Goal: Transaction & Acquisition: Subscribe to service/newsletter

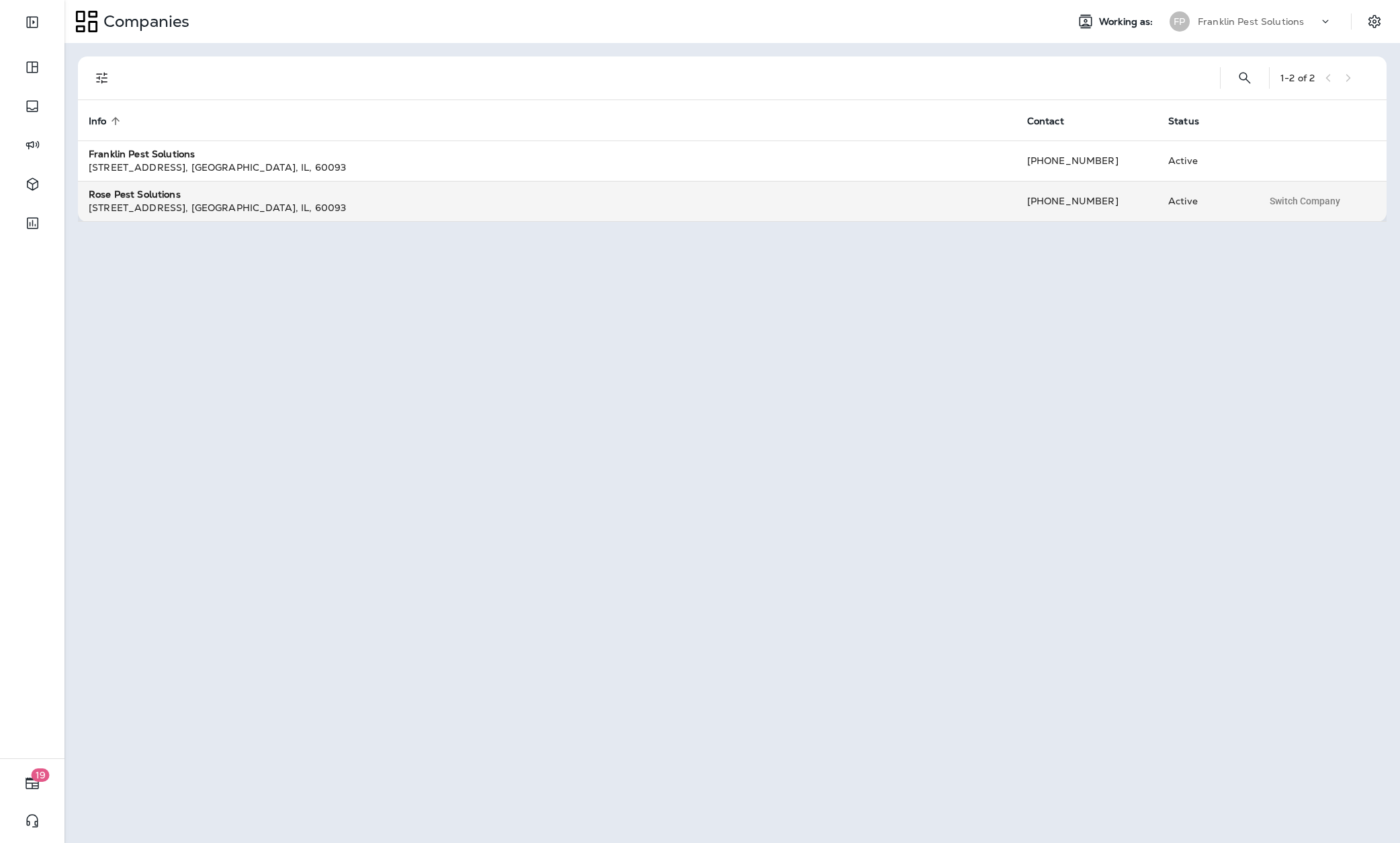
click at [294, 197] on div "Rose Pest Solutions" at bounding box center [547, 194] width 917 height 14
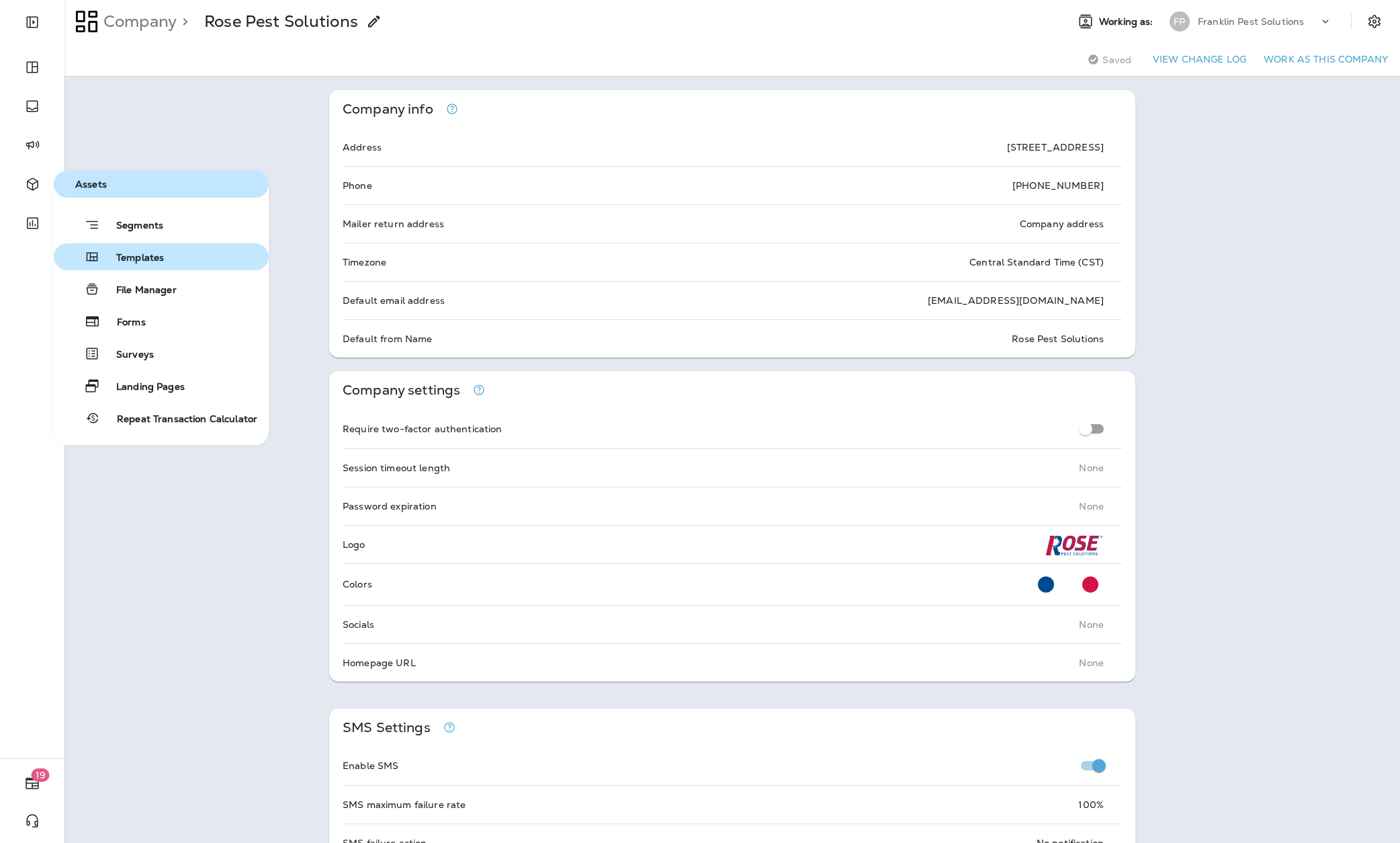
click at [137, 253] on span "Templates" at bounding box center [132, 258] width 64 height 13
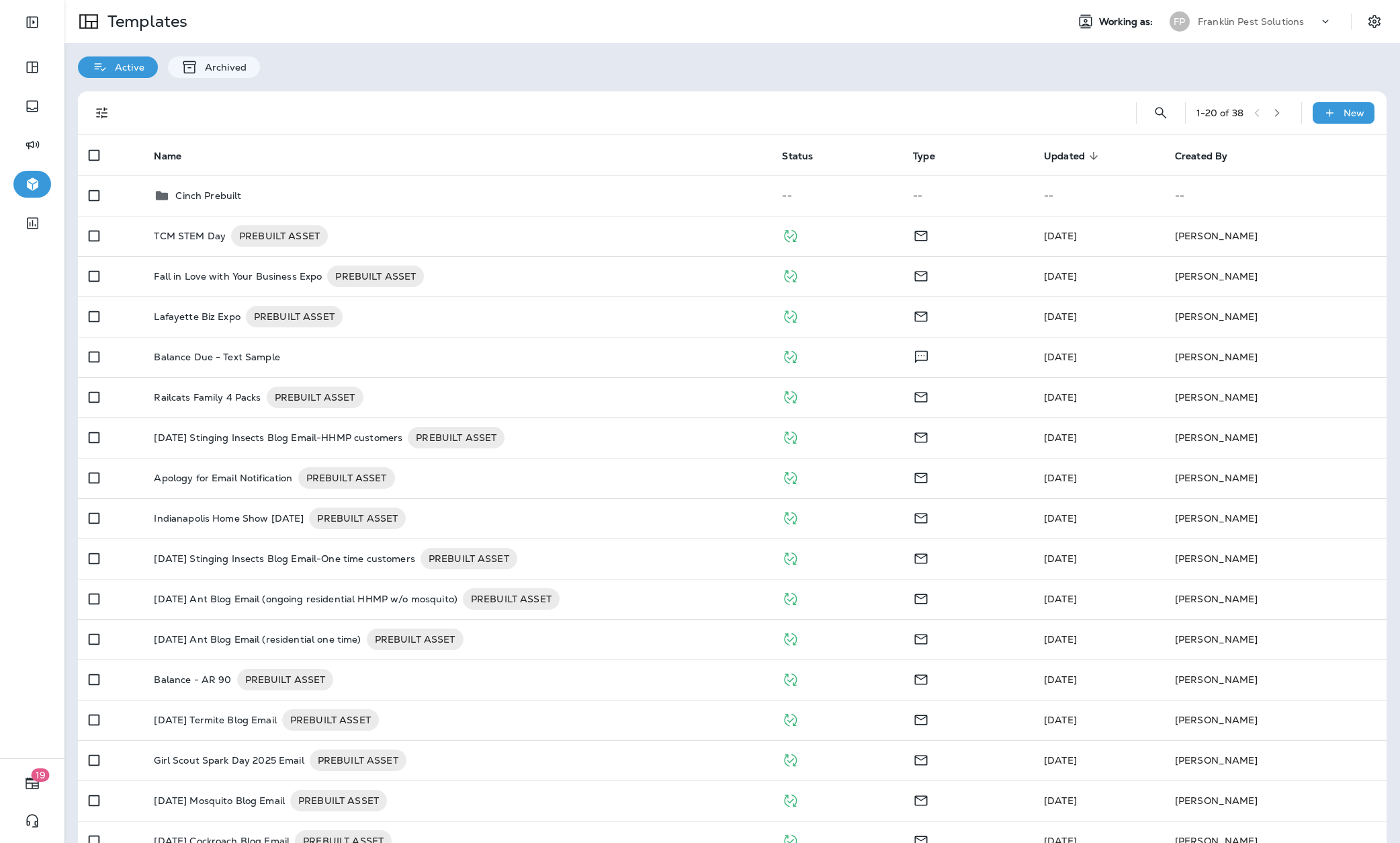
click at [1220, 22] on p "Franklin Pest Solutions" at bounding box center [1250, 21] width 106 height 11
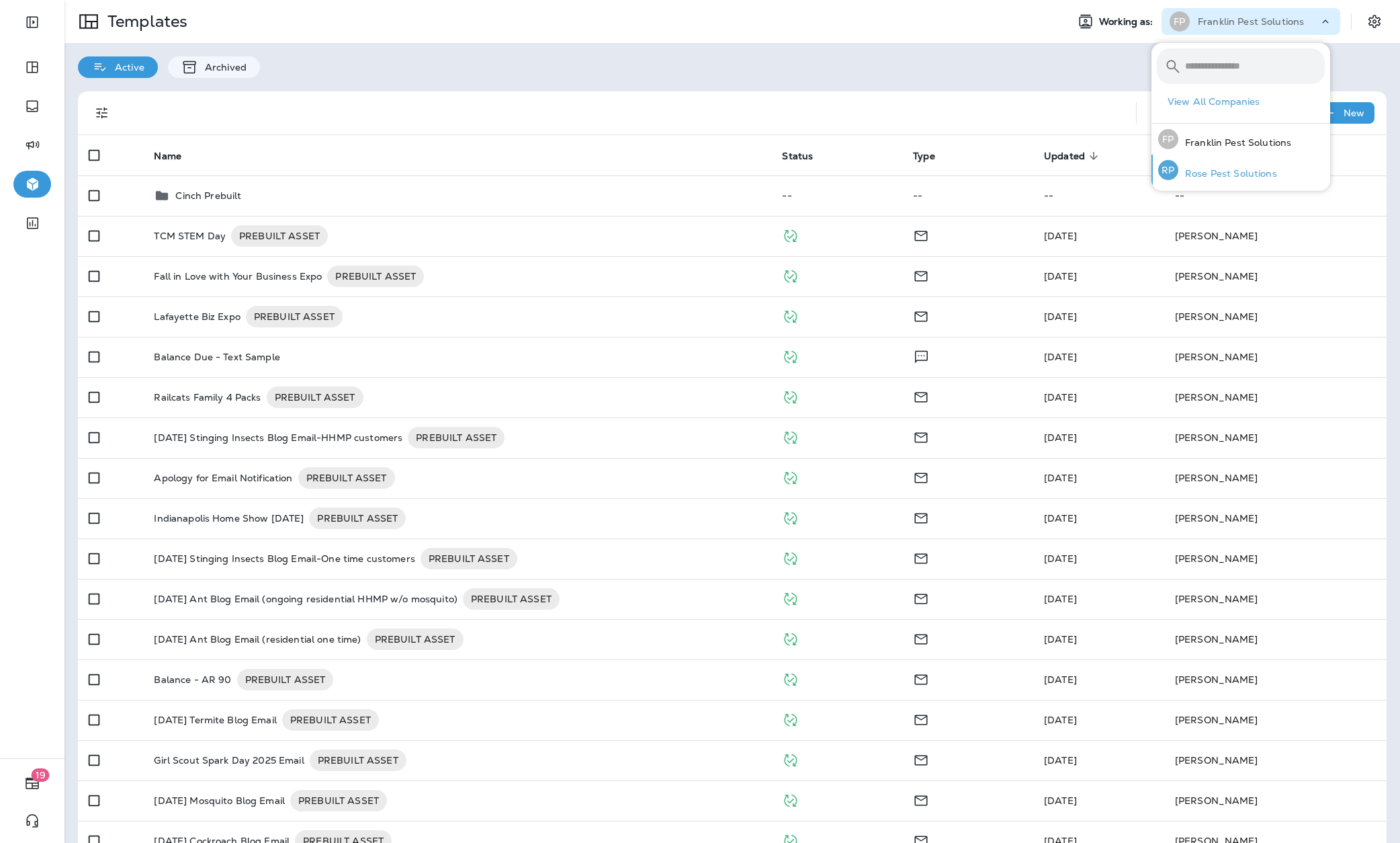
click at [1217, 168] on p "Rose Pest Solutions" at bounding box center [1227, 173] width 99 height 11
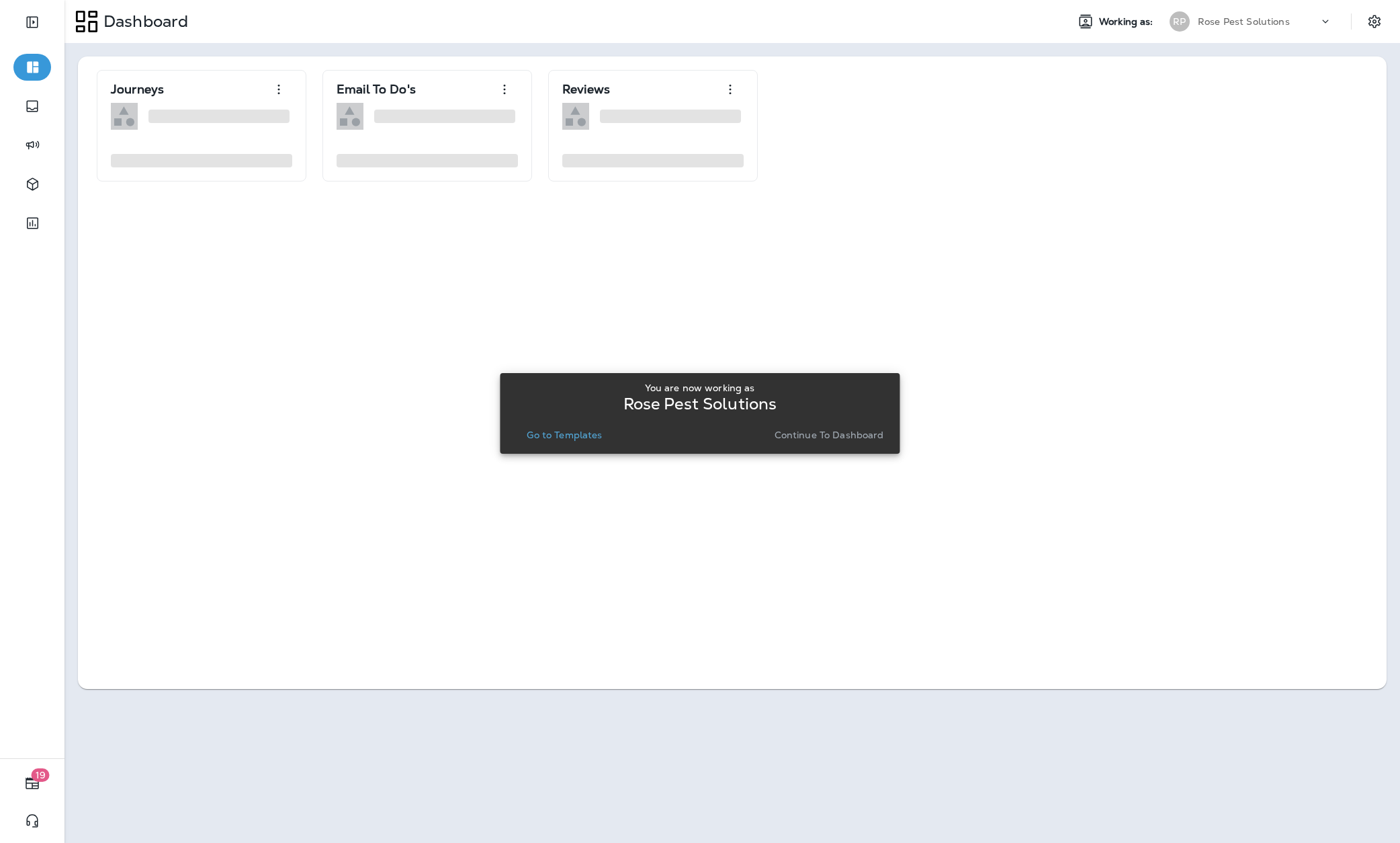
click at [562, 435] on p "Go to Templates" at bounding box center [564, 434] width 75 height 11
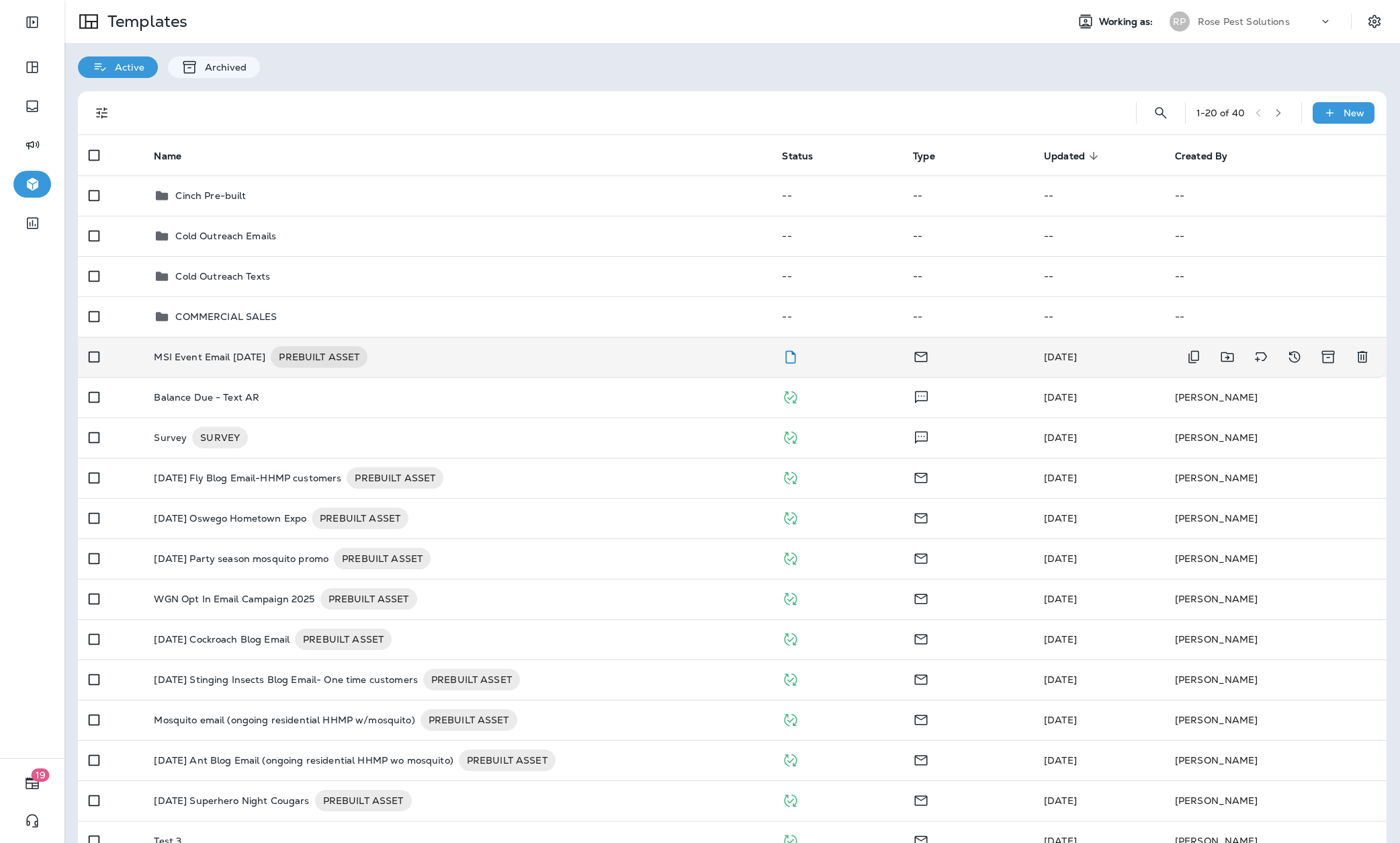
click at [256, 358] on p "MSI Event Email [DATE]" at bounding box center [209, 357] width 111 height 21
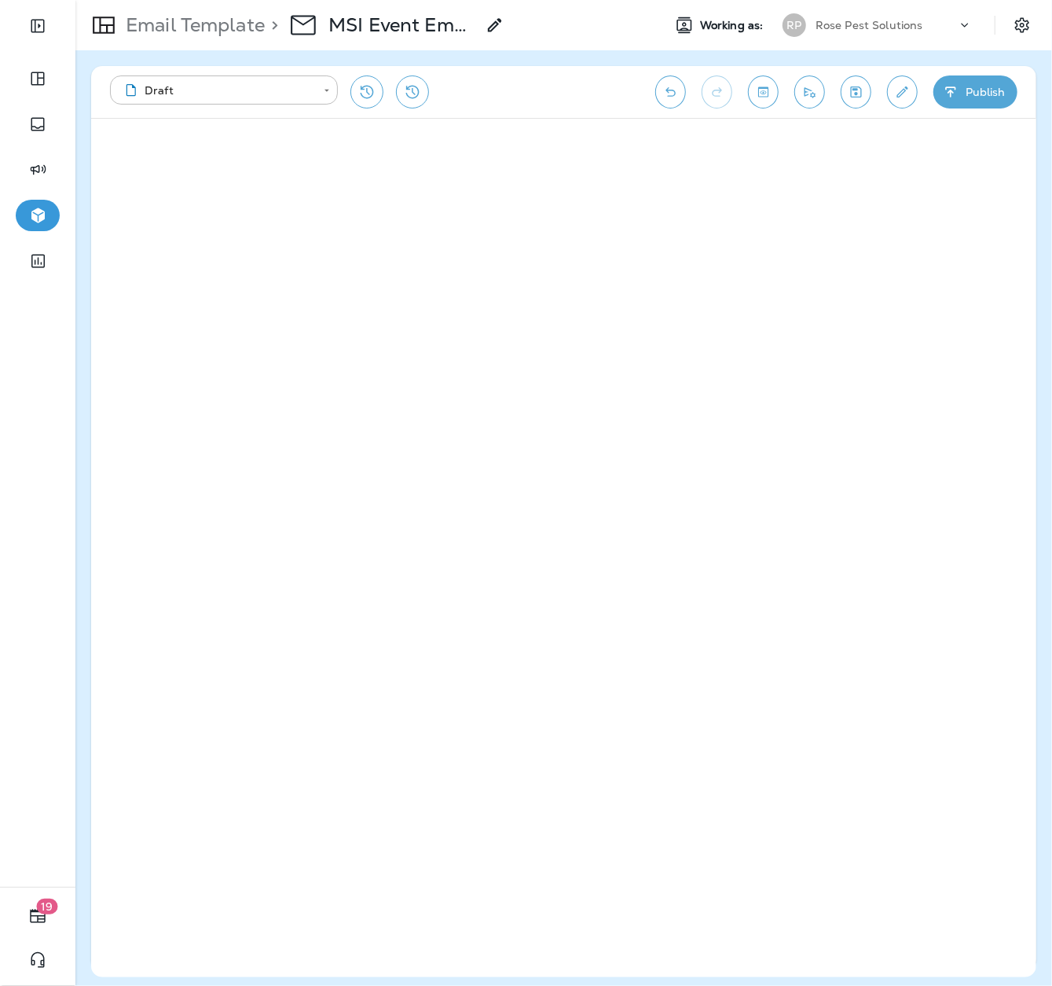
click at [901, 90] on icon "Edit details" at bounding box center [902, 92] width 17 height 16
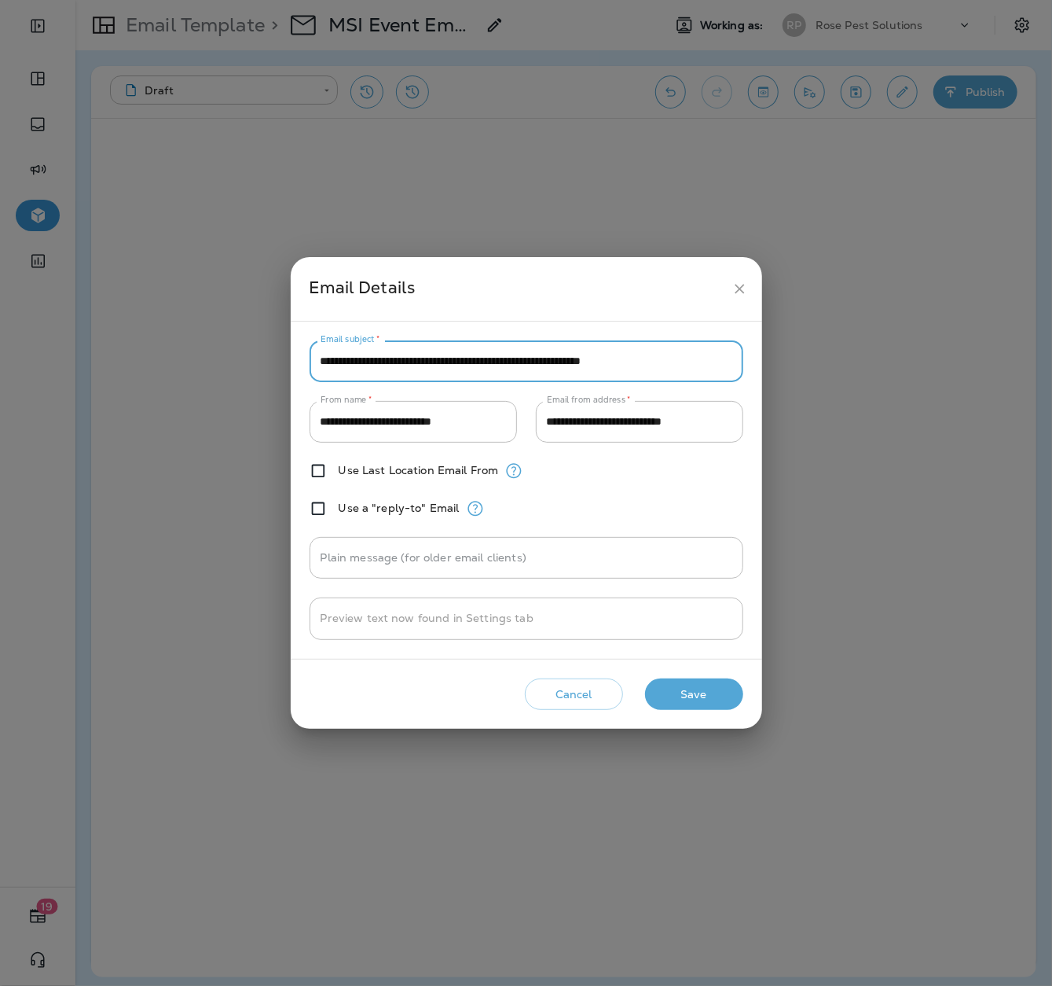
drag, startPoint x: 395, startPoint y: 361, endPoint x: 299, endPoint y: 354, distance: 96.9
click at [299, 354] on div "**********" at bounding box center [527, 489] width 472 height 337
click at [674, 363] on input "**********" at bounding box center [527, 361] width 434 height 42
type input "**********"
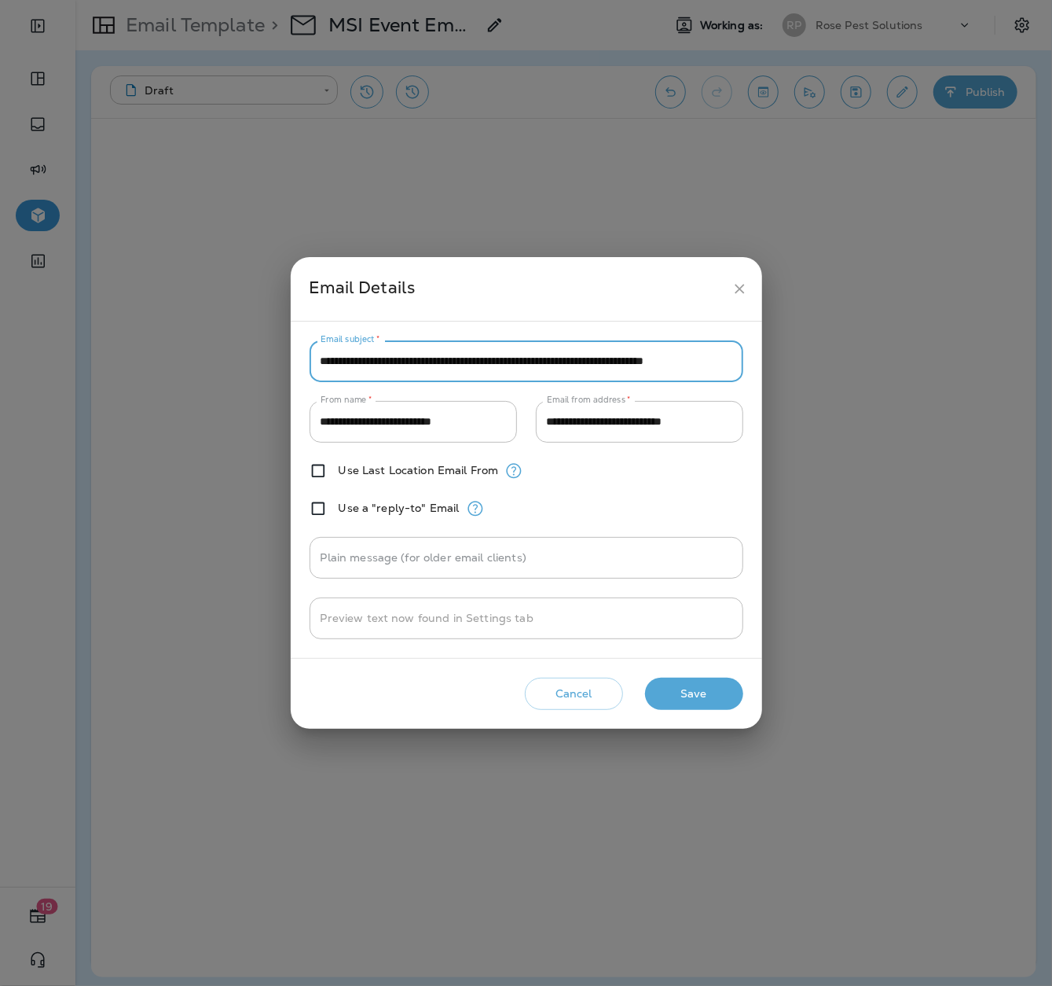
click at [684, 691] on button "Save" at bounding box center [694, 693] width 98 height 32
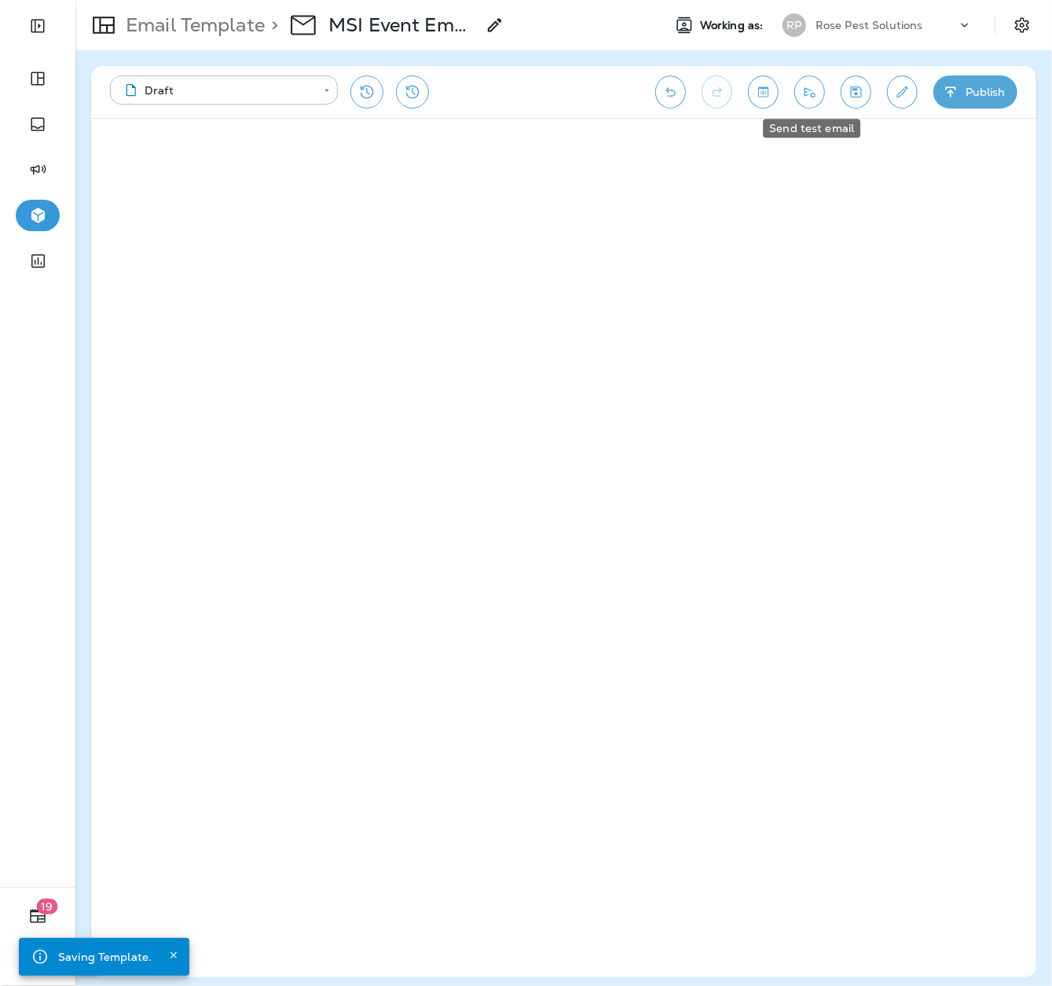
click at [797, 89] on button "Send test email" at bounding box center [810, 91] width 31 height 33
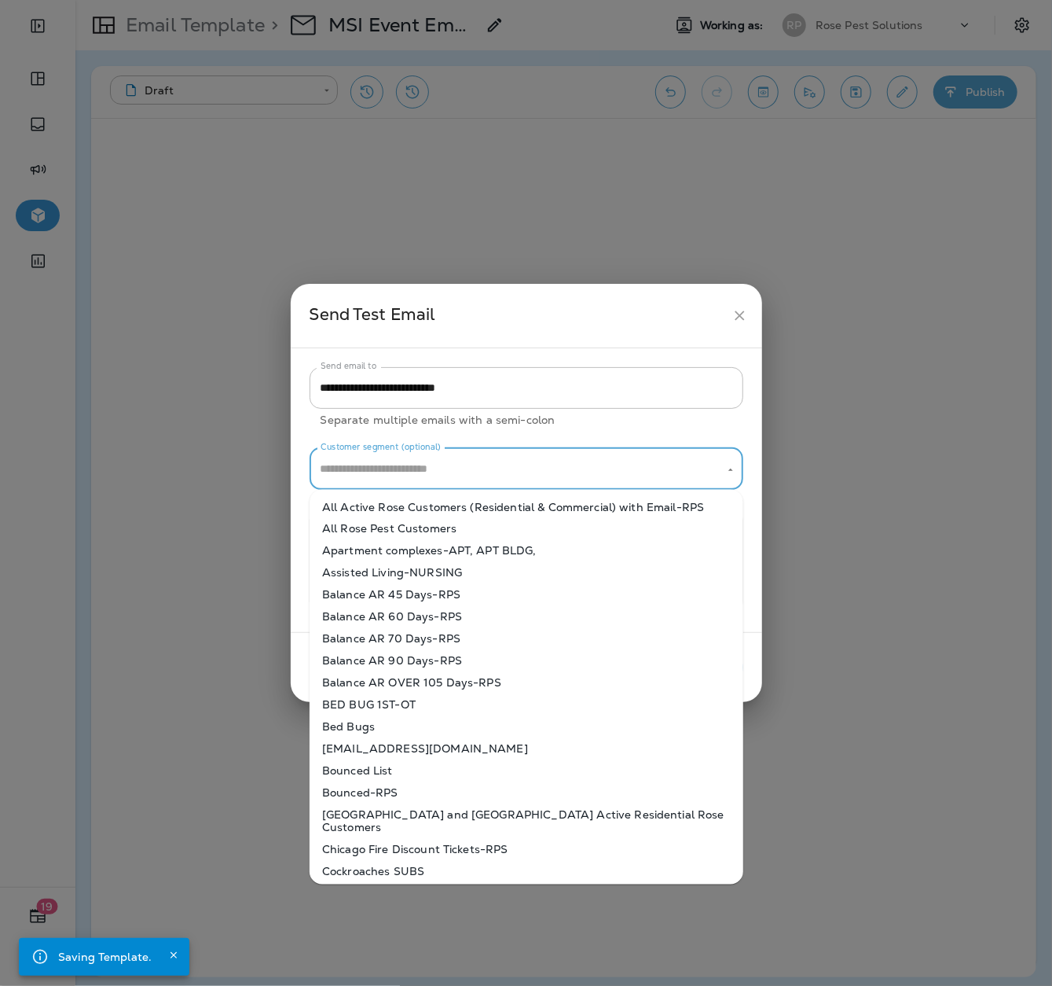
click at [563, 458] on input "Customer segment (optional)" at bounding box center [515, 469] width 396 height 28
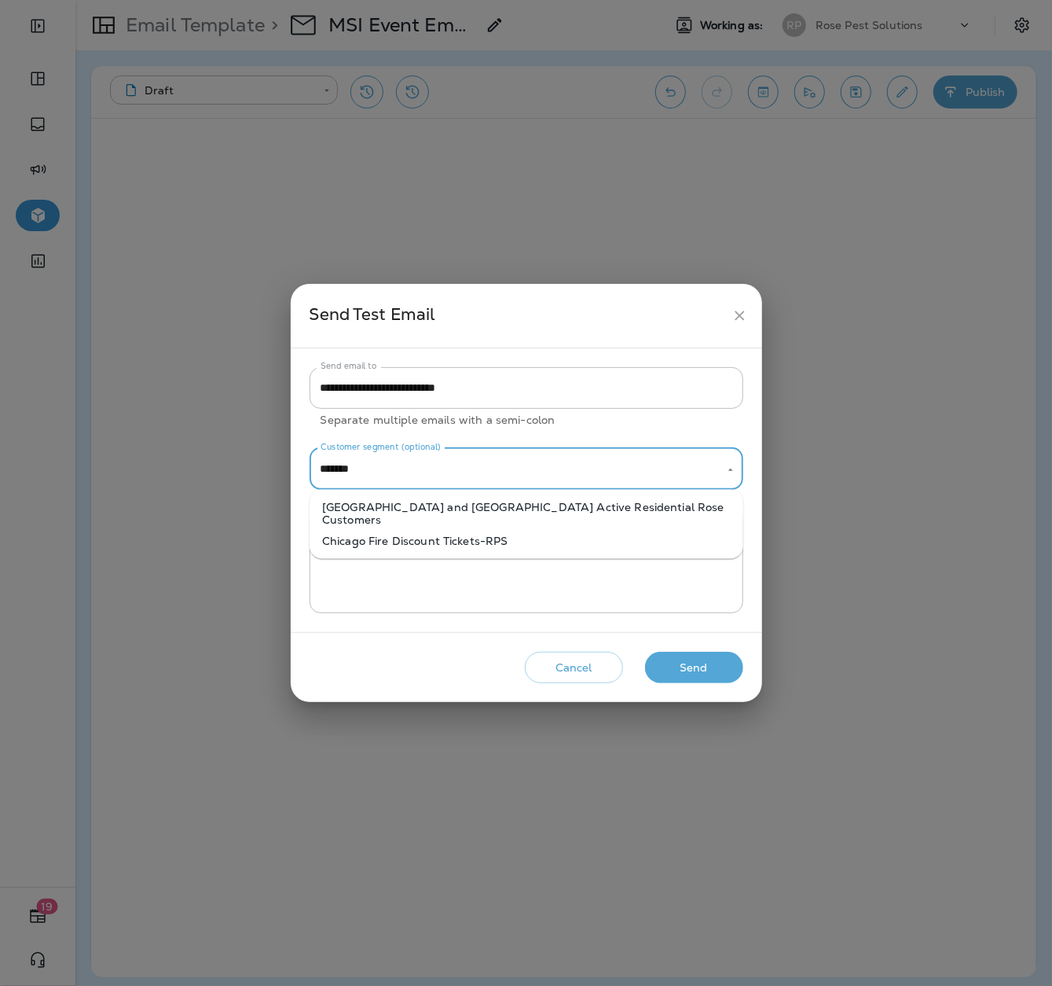
click at [522, 508] on li "[GEOGRAPHIC_DATA] and [GEOGRAPHIC_DATA] Active Residential Rose Customers" at bounding box center [527, 513] width 434 height 35
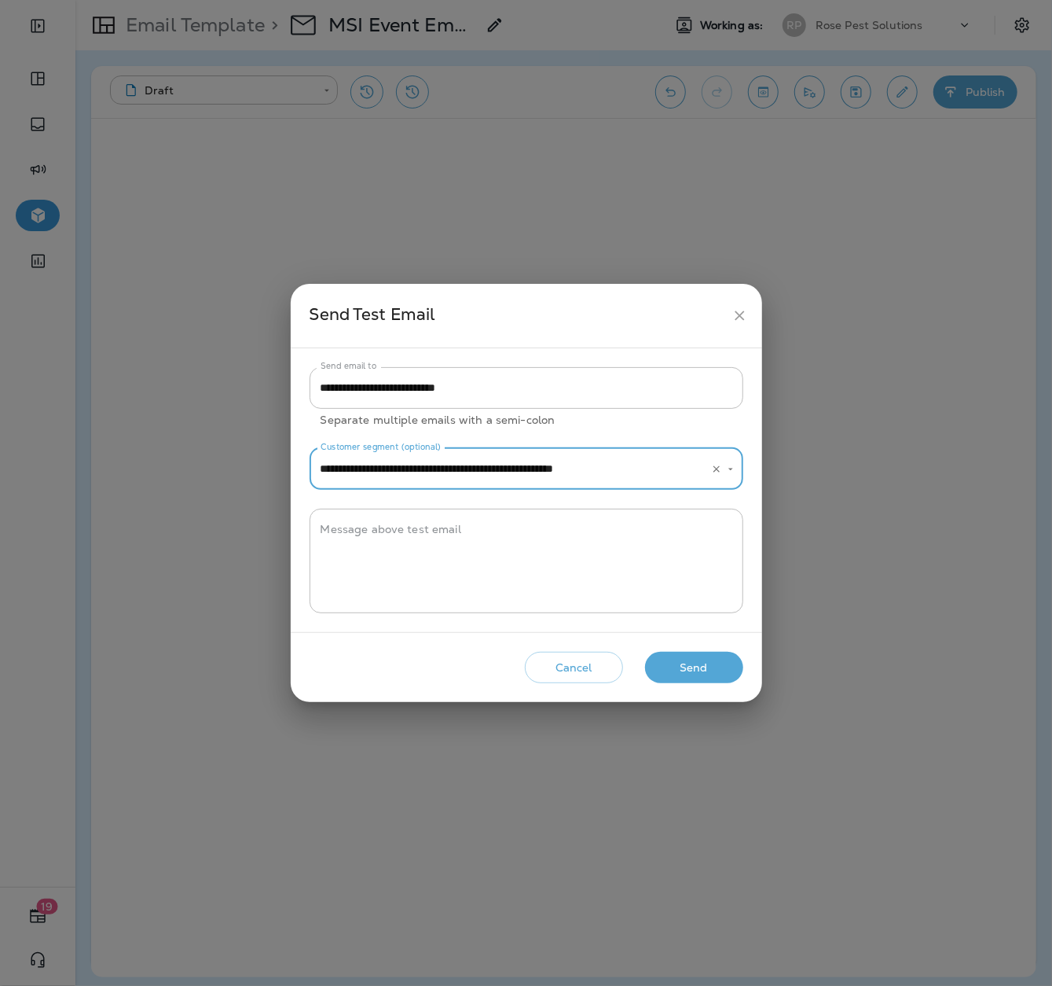
type input "**********"
click at [663, 660] on button "Send" at bounding box center [694, 668] width 98 height 32
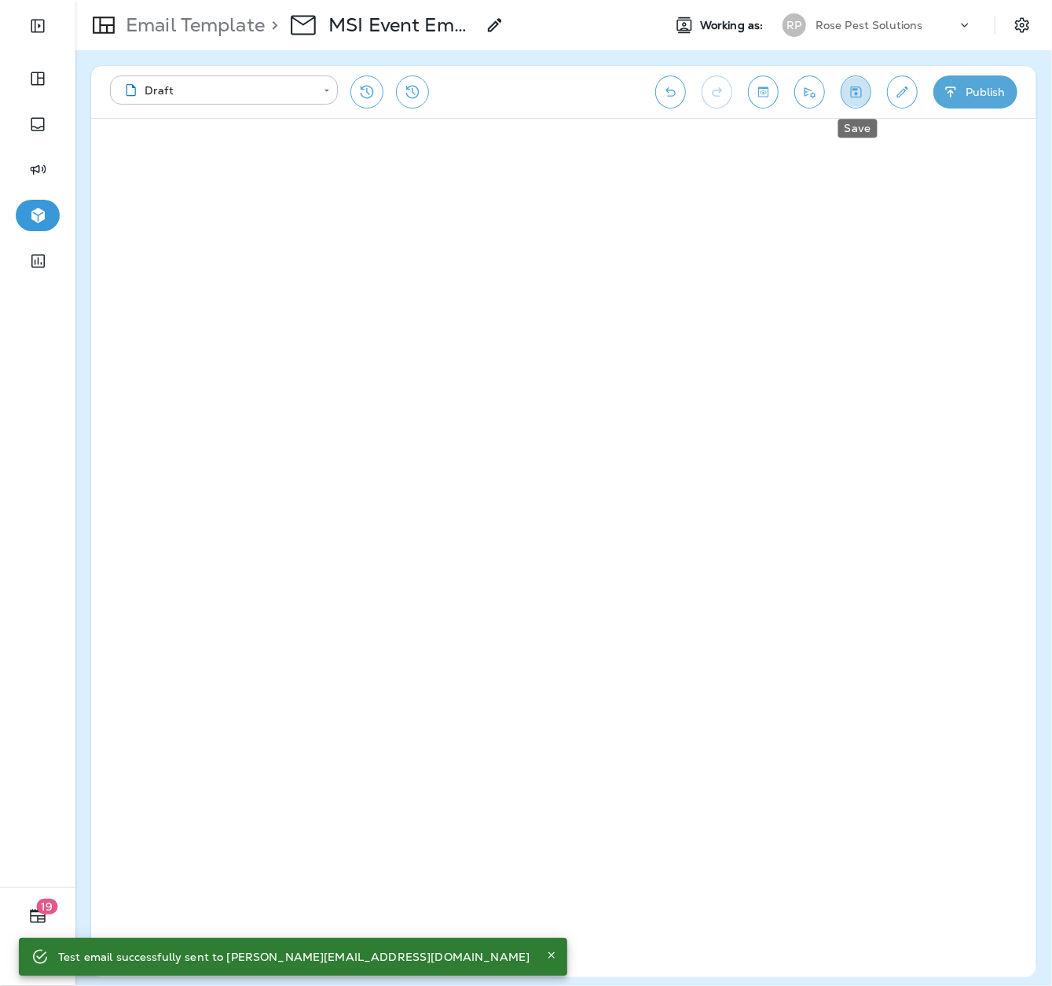
click at [843, 89] on button "Save" at bounding box center [856, 91] width 31 height 33
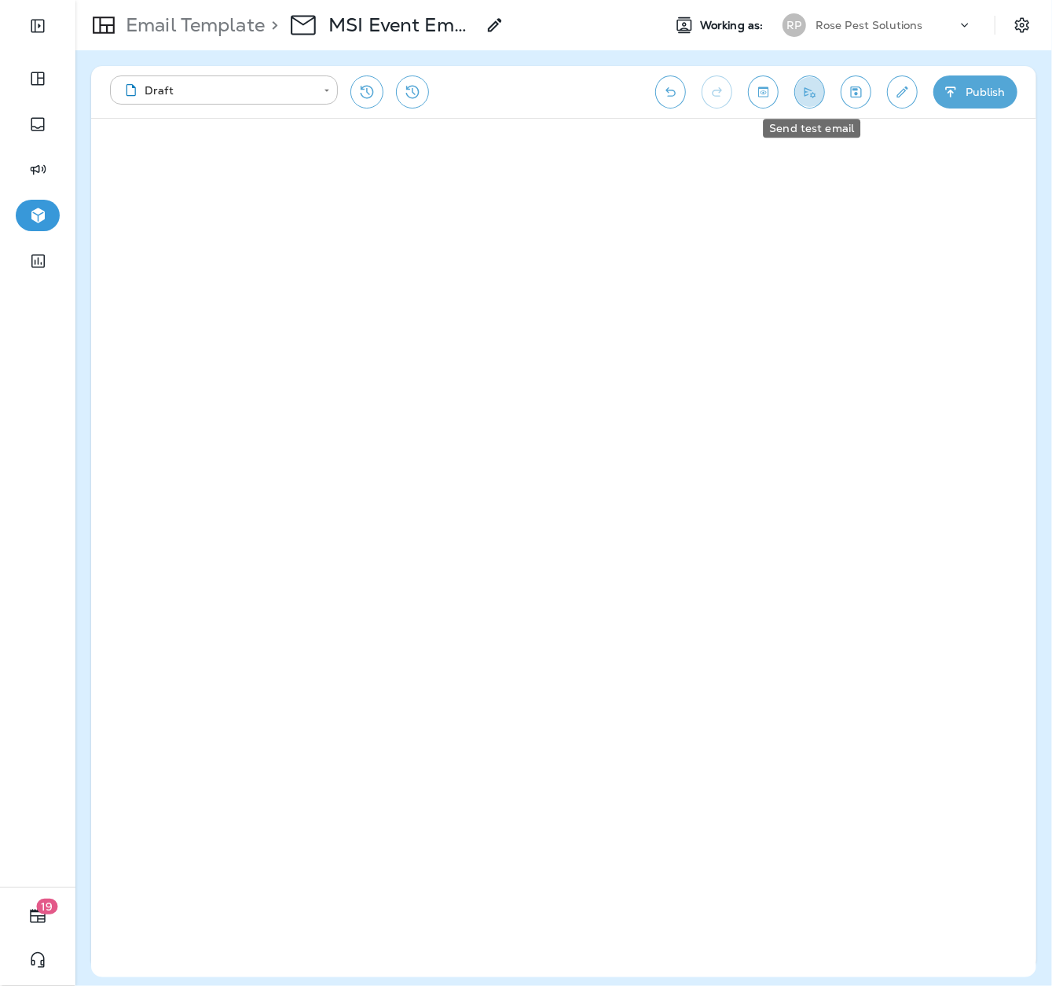
click at [818, 86] on icon "Send test email" at bounding box center [810, 92] width 17 height 16
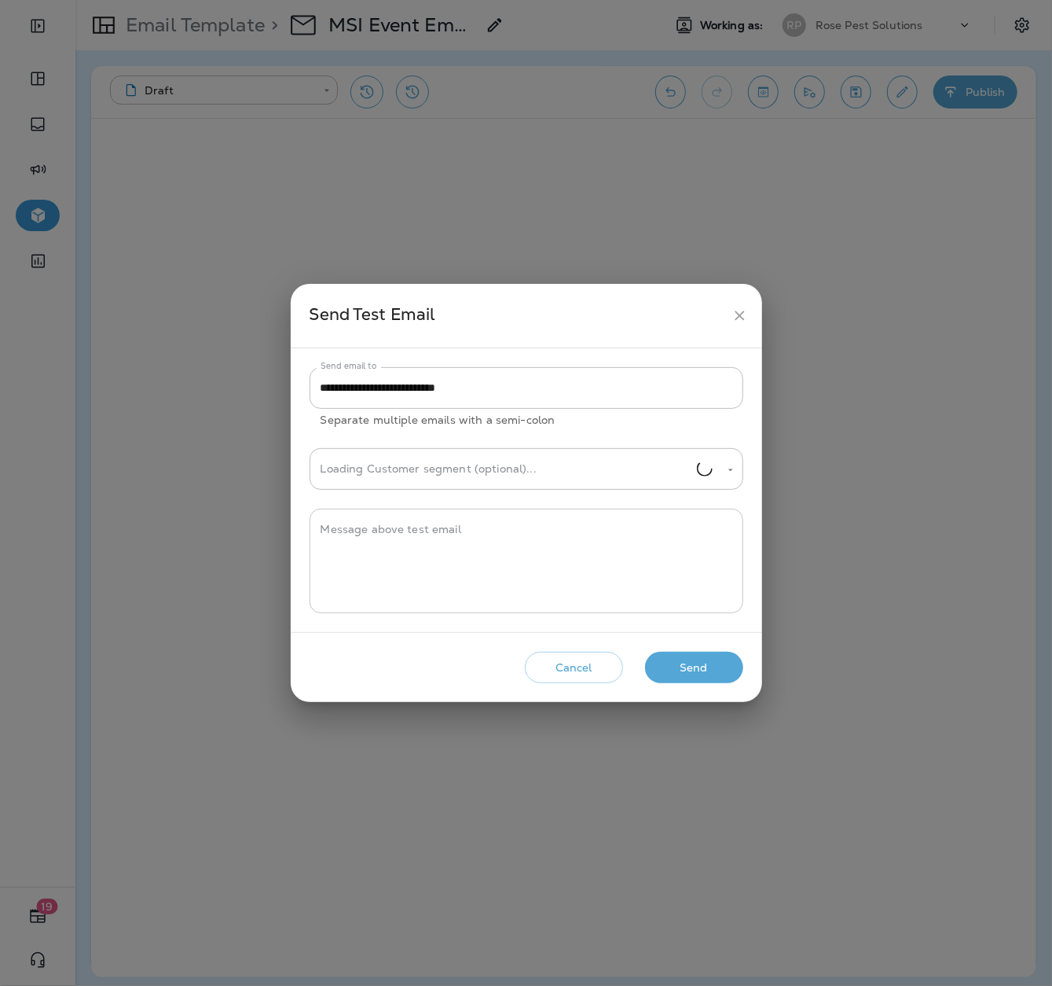
type input "**********"
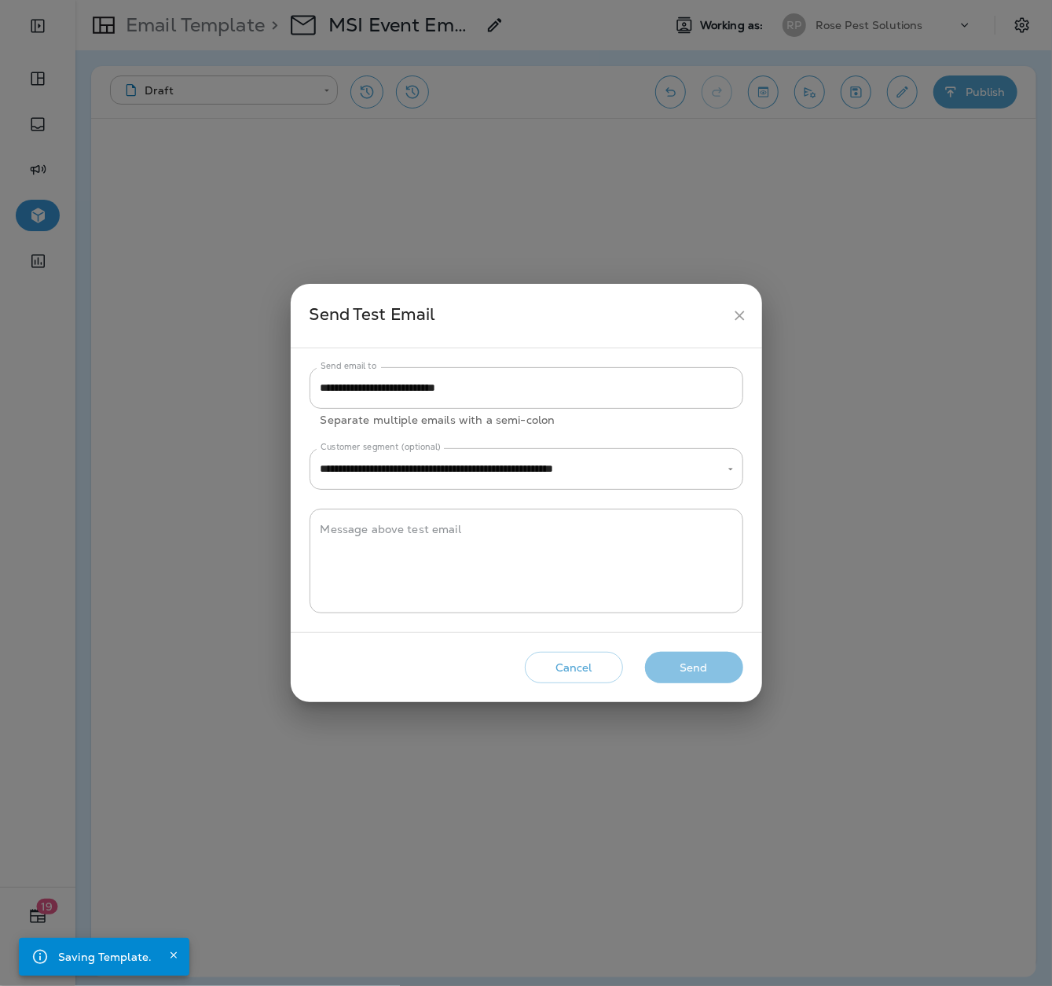
click at [703, 664] on button "Send" at bounding box center [694, 668] width 98 height 32
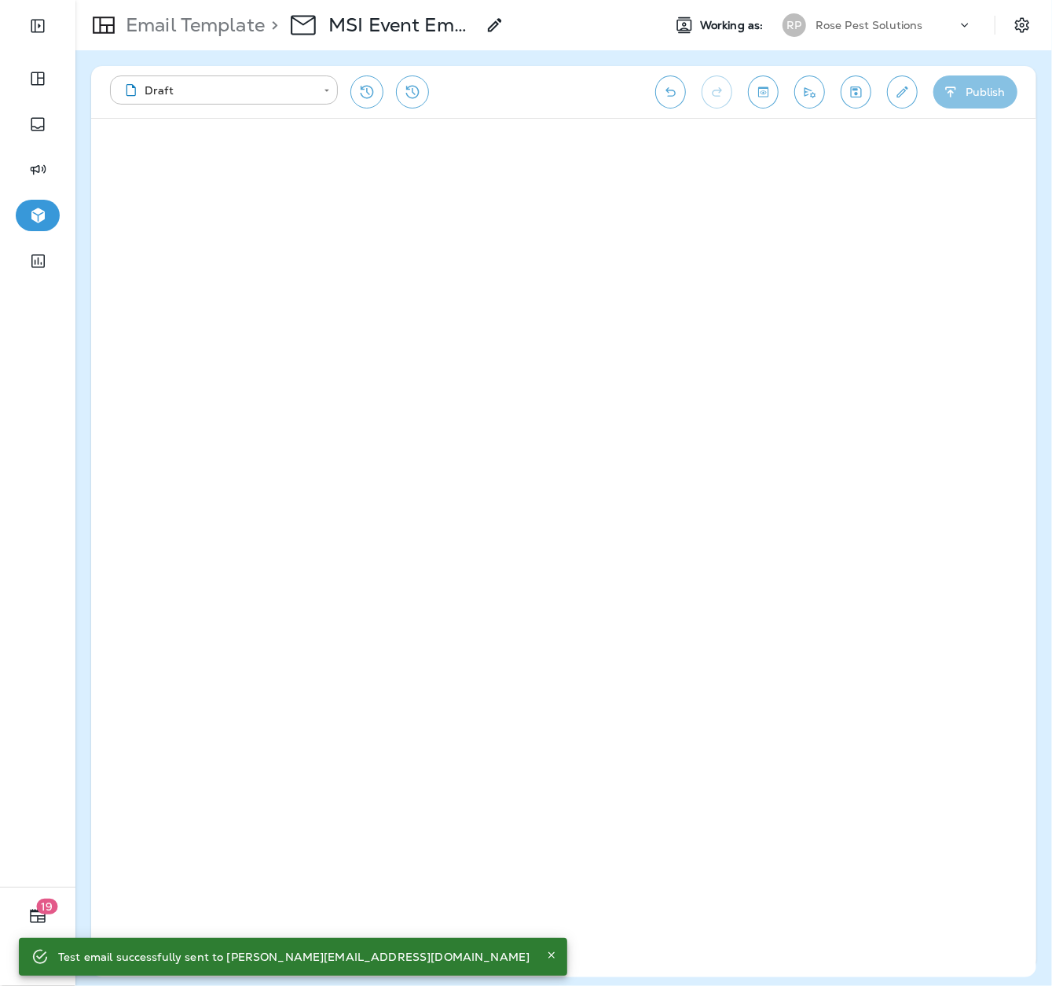
click at [978, 89] on button "Publish" at bounding box center [976, 91] width 84 height 33
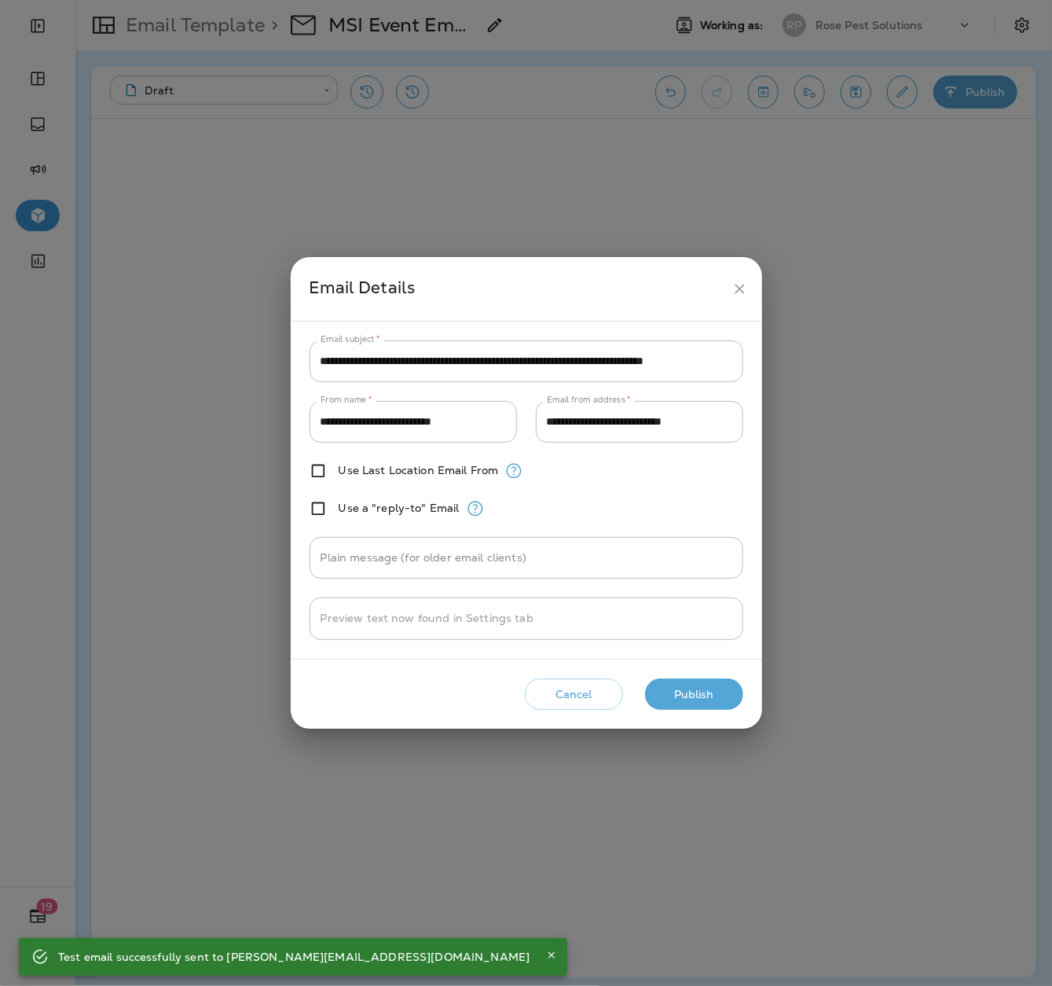
click at [685, 696] on button "Publish" at bounding box center [694, 694] width 98 height 32
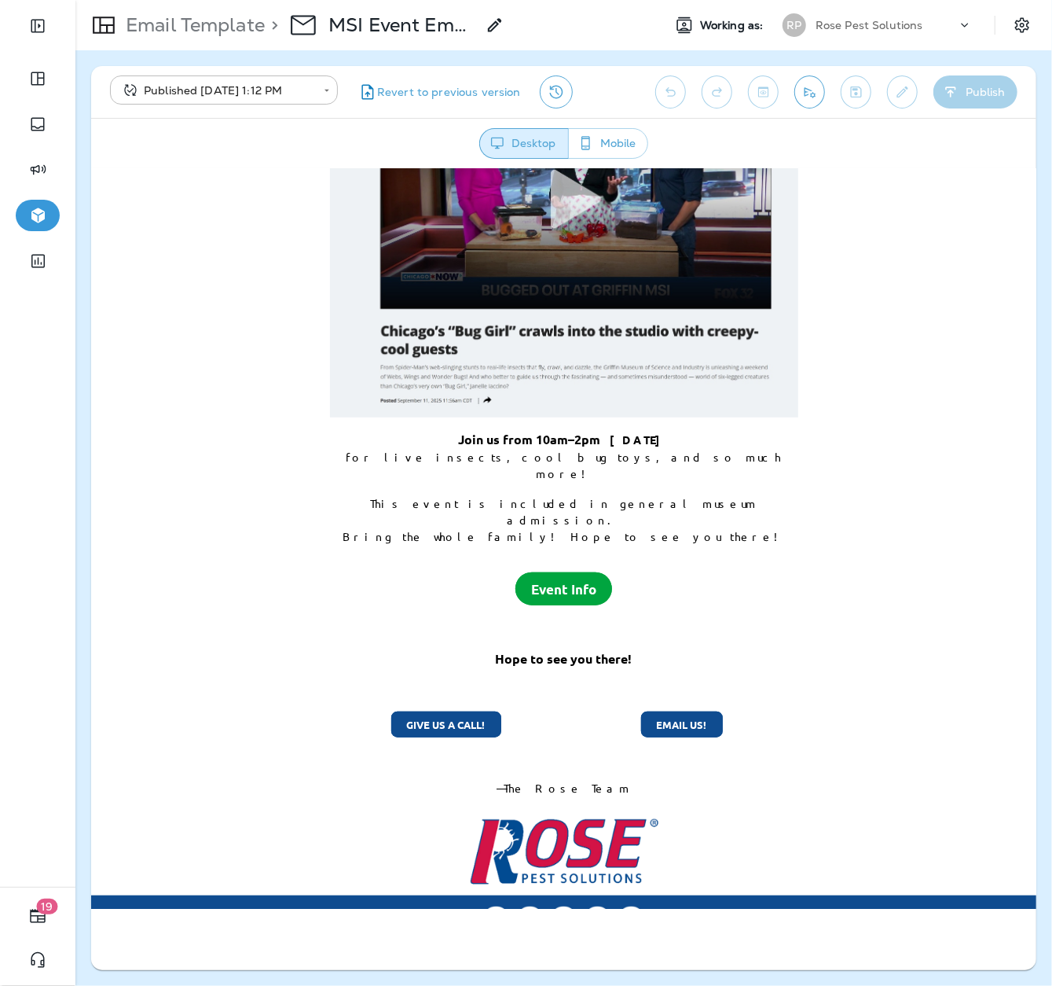
scroll to position [486, 0]
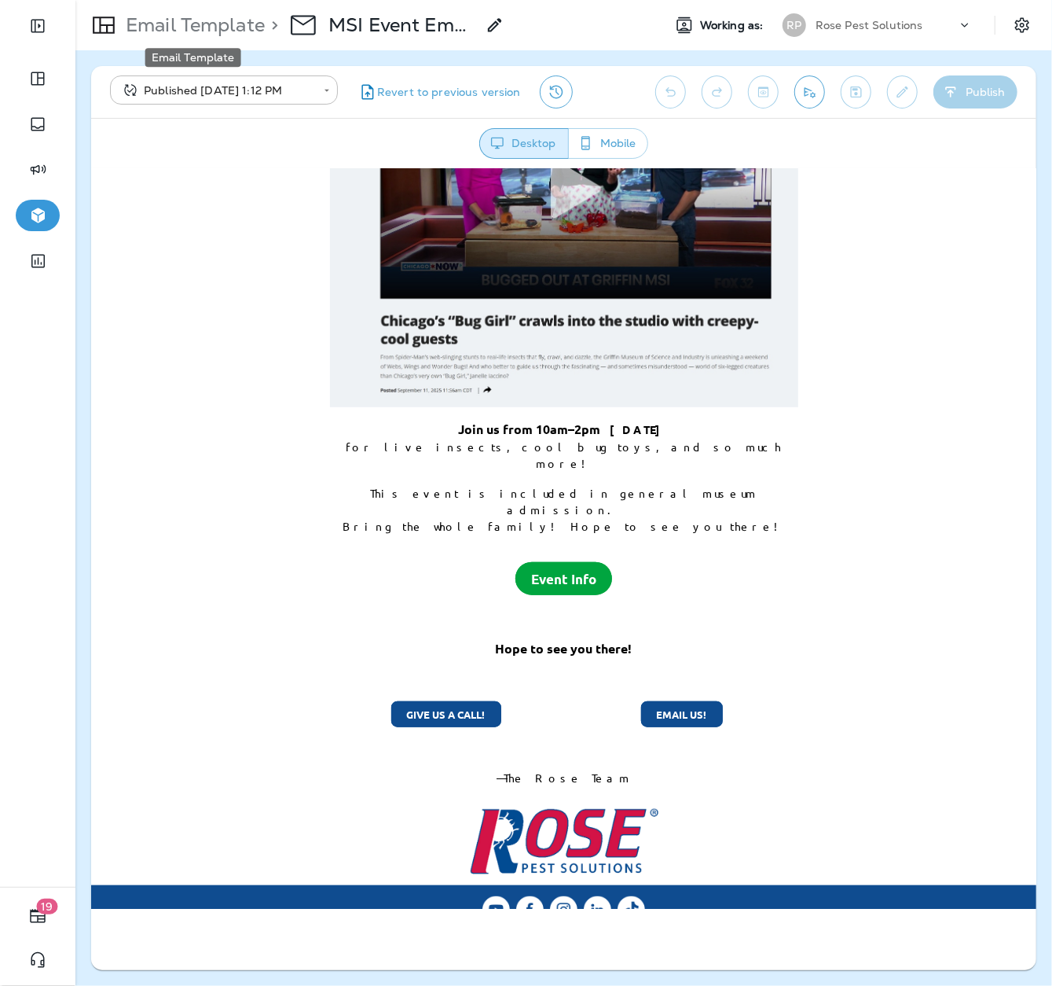
click at [213, 32] on p "Email Template" at bounding box center [191, 25] width 145 height 24
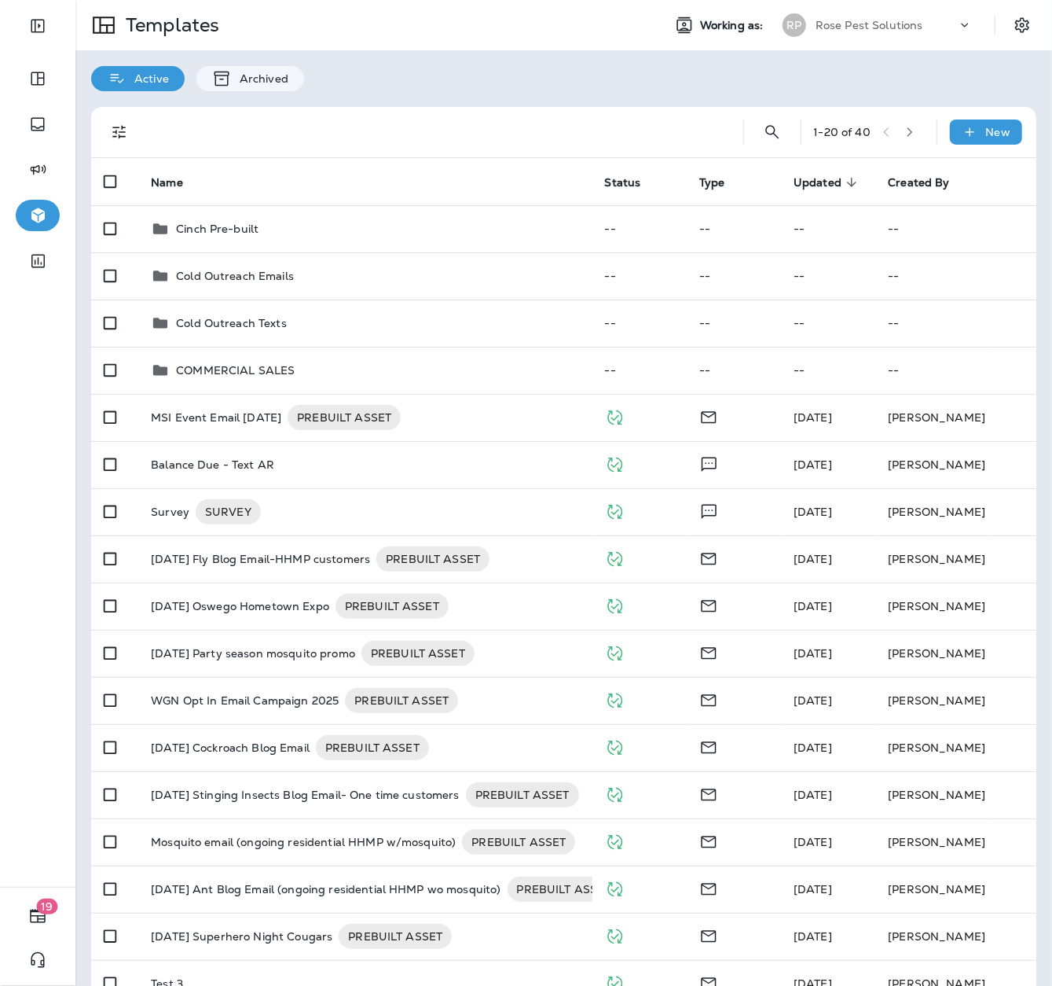
click at [424, 138] on div at bounding box center [433, 132] width 571 height 50
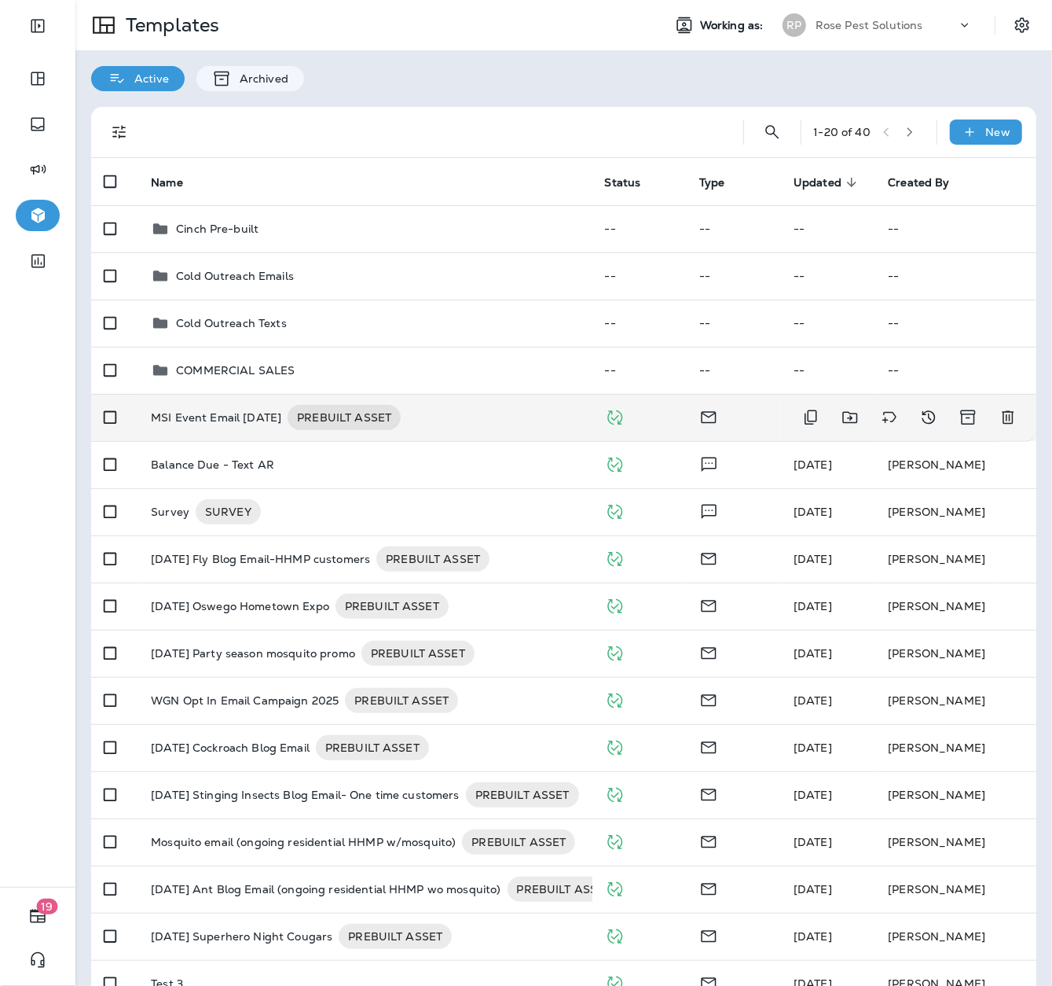
click at [259, 419] on p "MSI Event Email [DATE]" at bounding box center [216, 417] width 130 height 25
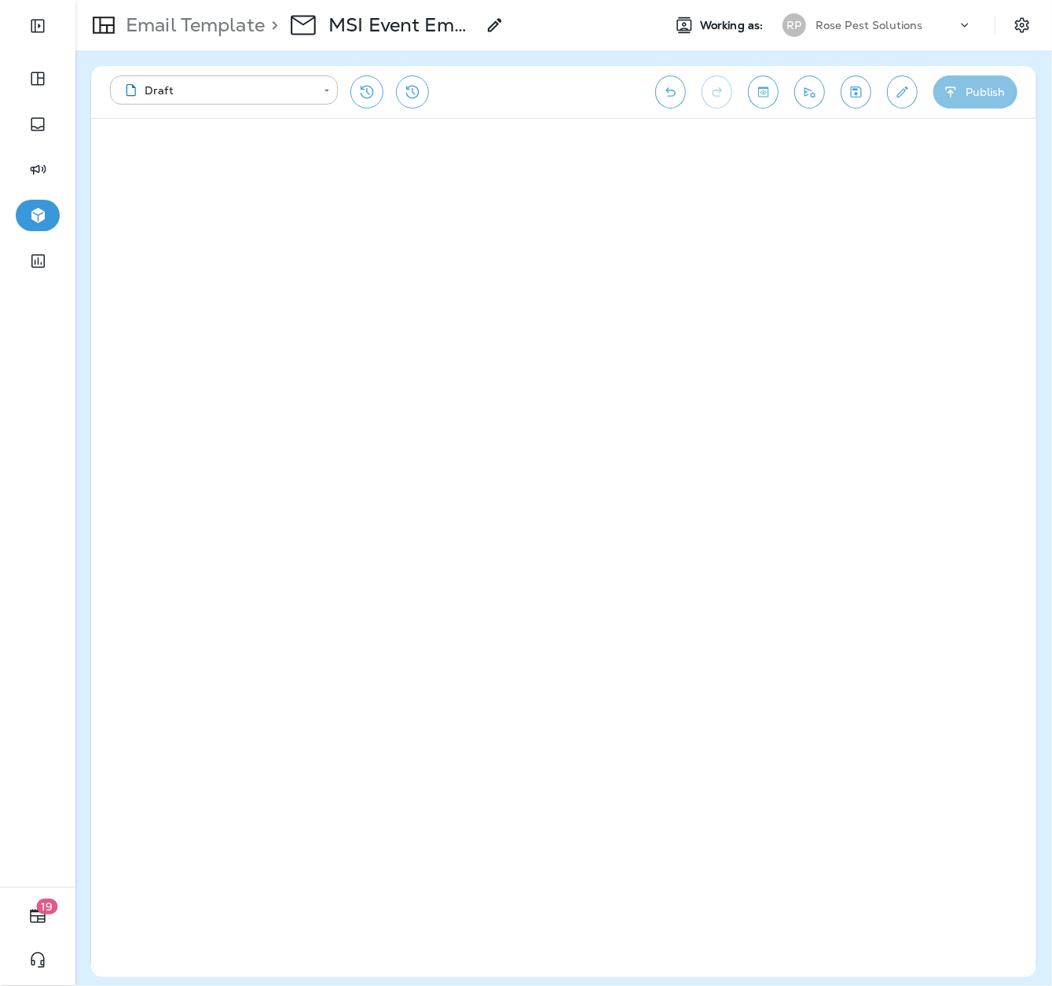
click at [968, 98] on button "Publish" at bounding box center [976, 91] width 84 height 33
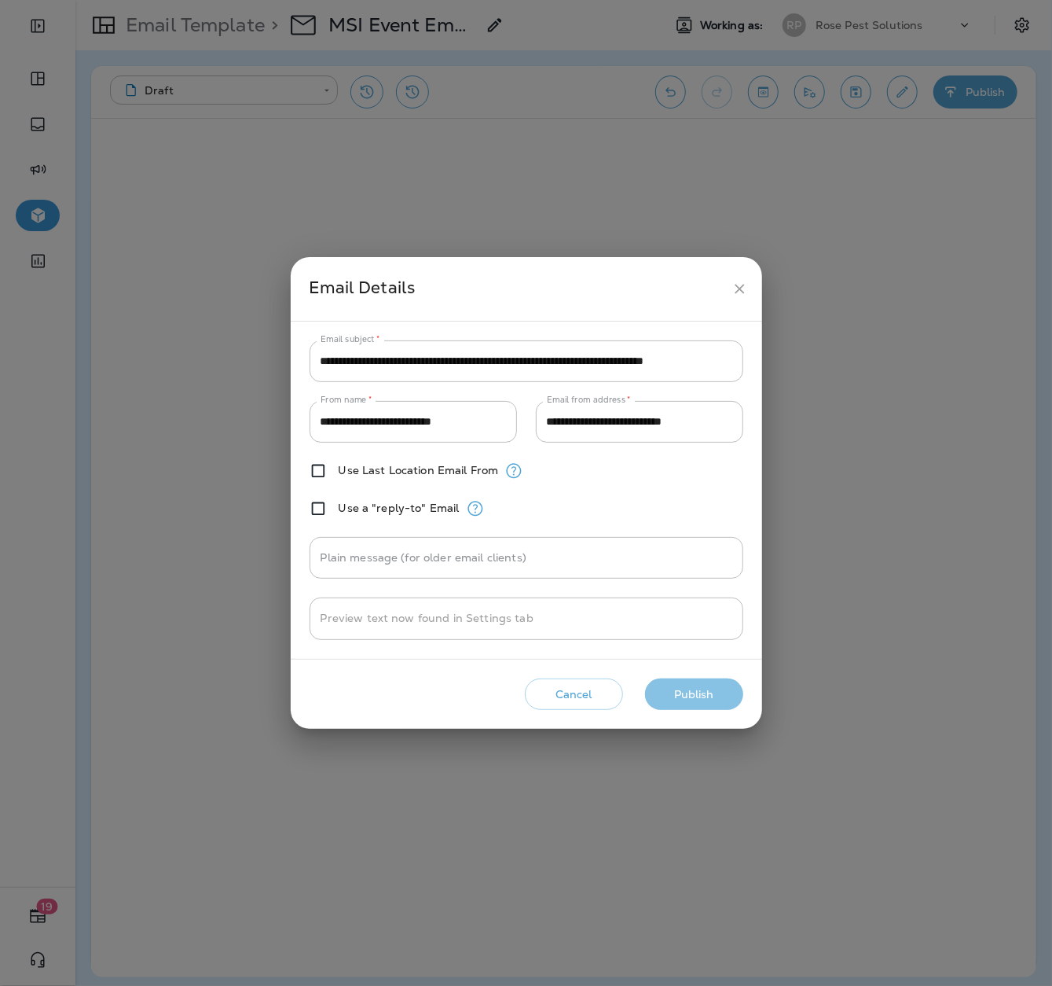
click at [686, 684] on button "Publish" at bounding box center [694, 694] width 98 height 32
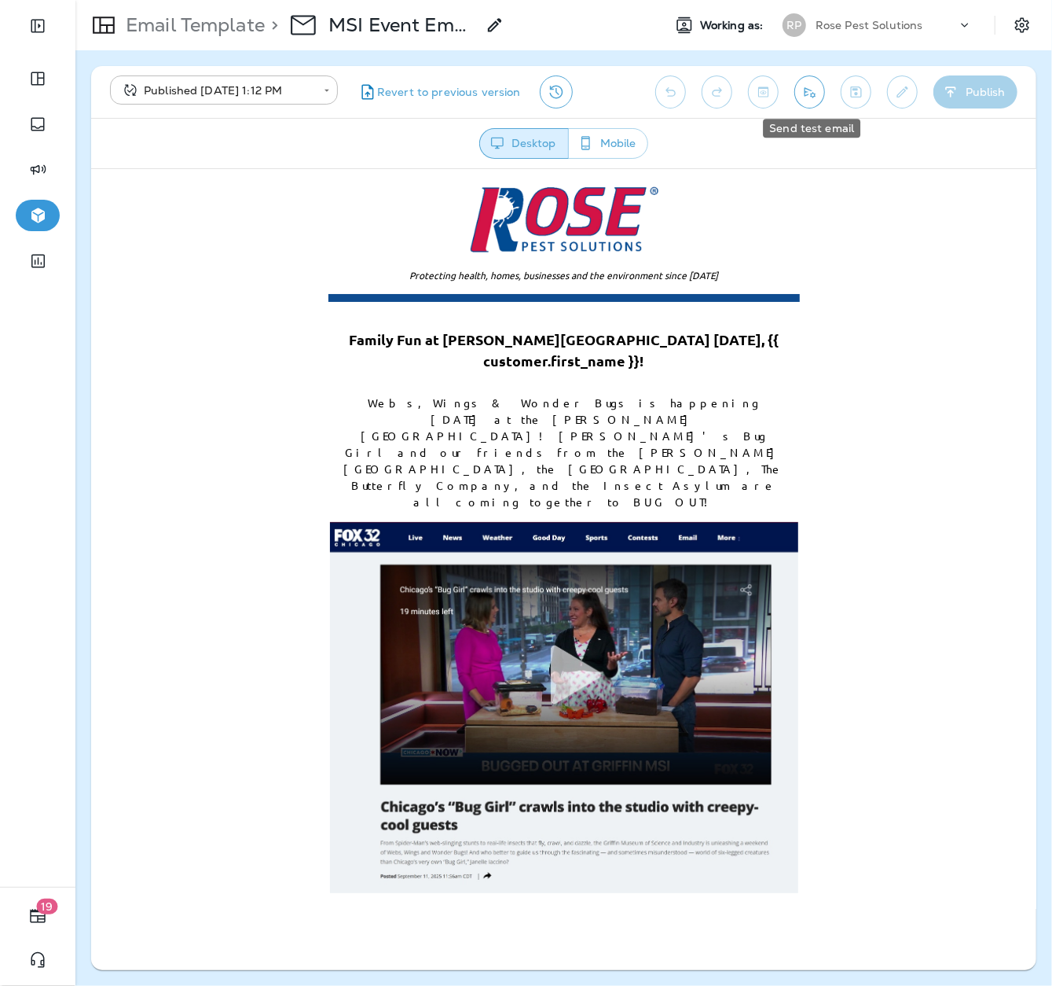
click at [818, 95] on icon "Send test email" at bounding box center [810, 92] width 17 height 16
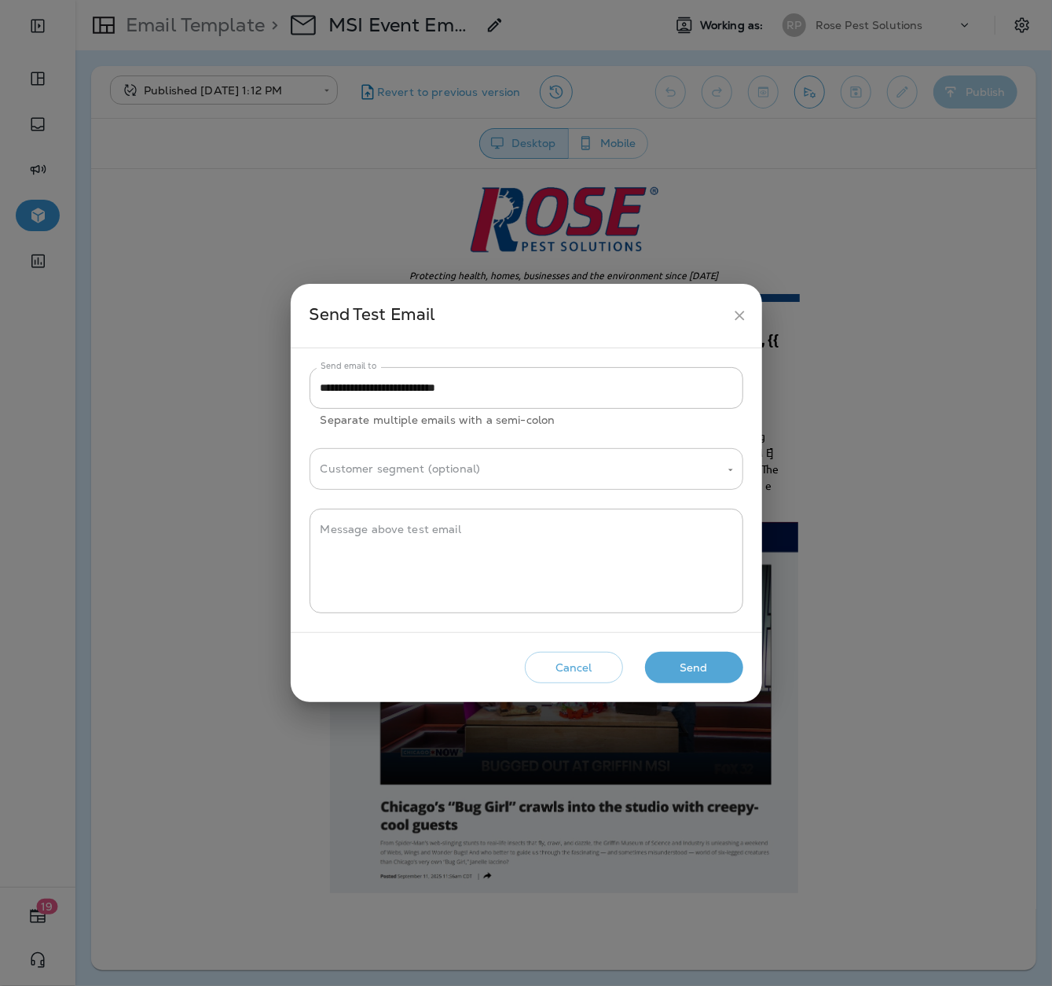
click at [670, 475] on input "Customer segment (optional)" at bounding box center [515, 469] width 396 height 28
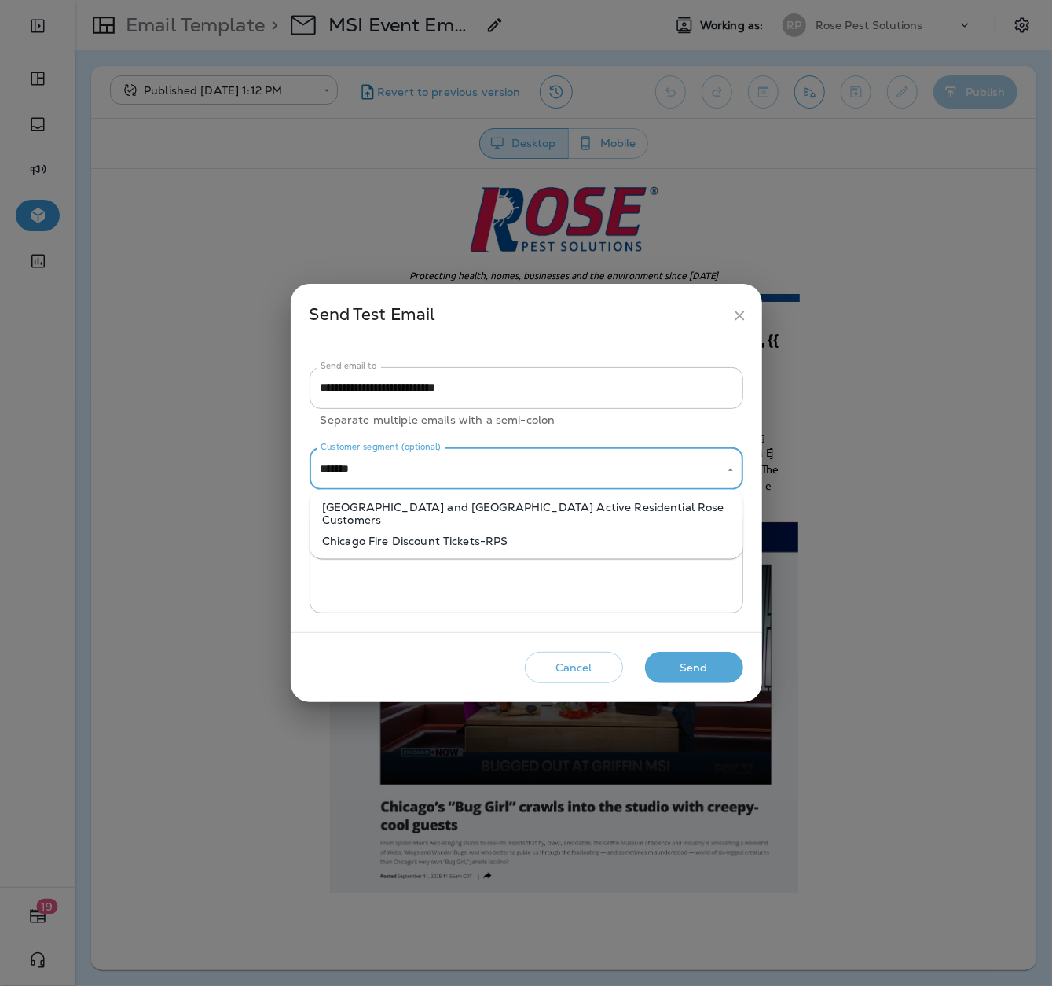
click at [611, 508] on li "[GEOGRAPHIC_DATA] and [GEOGRAPHIC_DATA] Active Residential Rose Customers" at bounding box center [527, 513] width 434 height 35
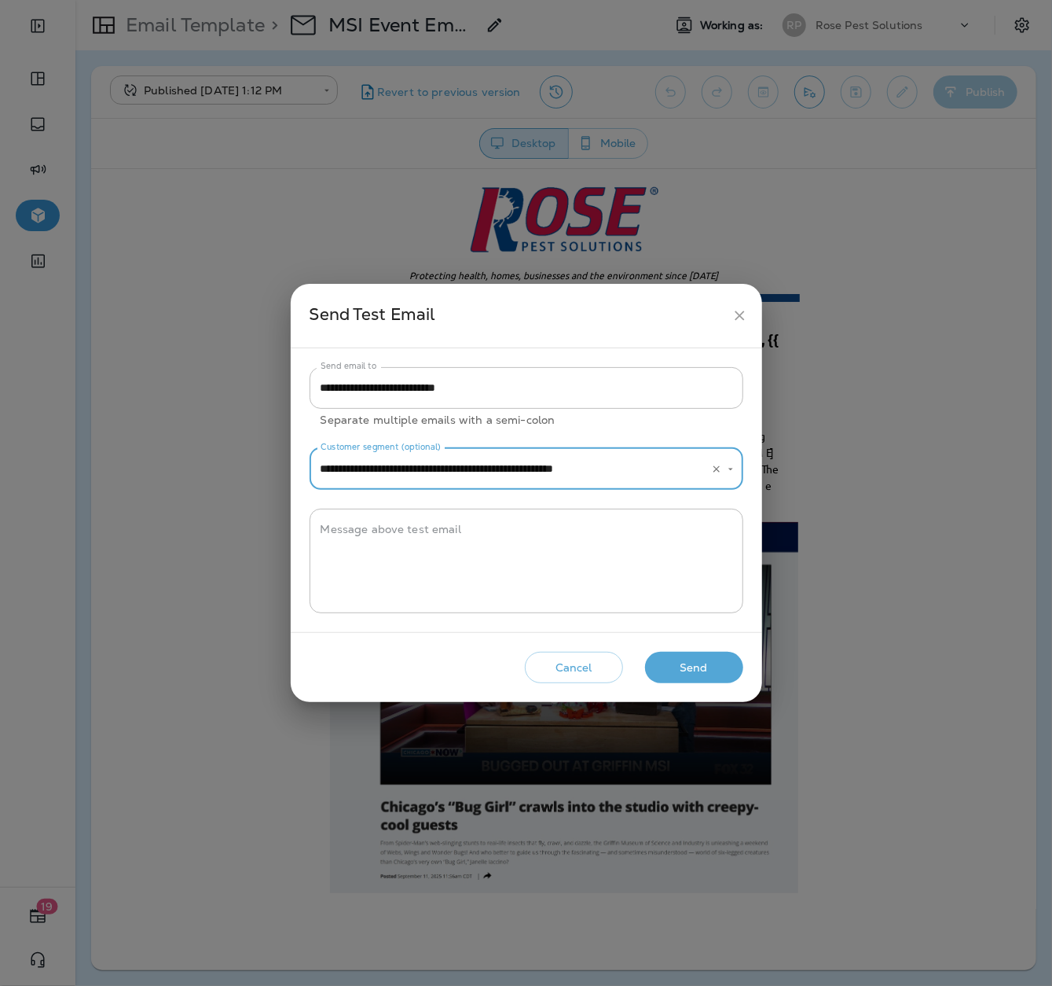
type input "**********"
click at [682, 670] on button "Send" at bounding box center [694, 668] width 98 height 32
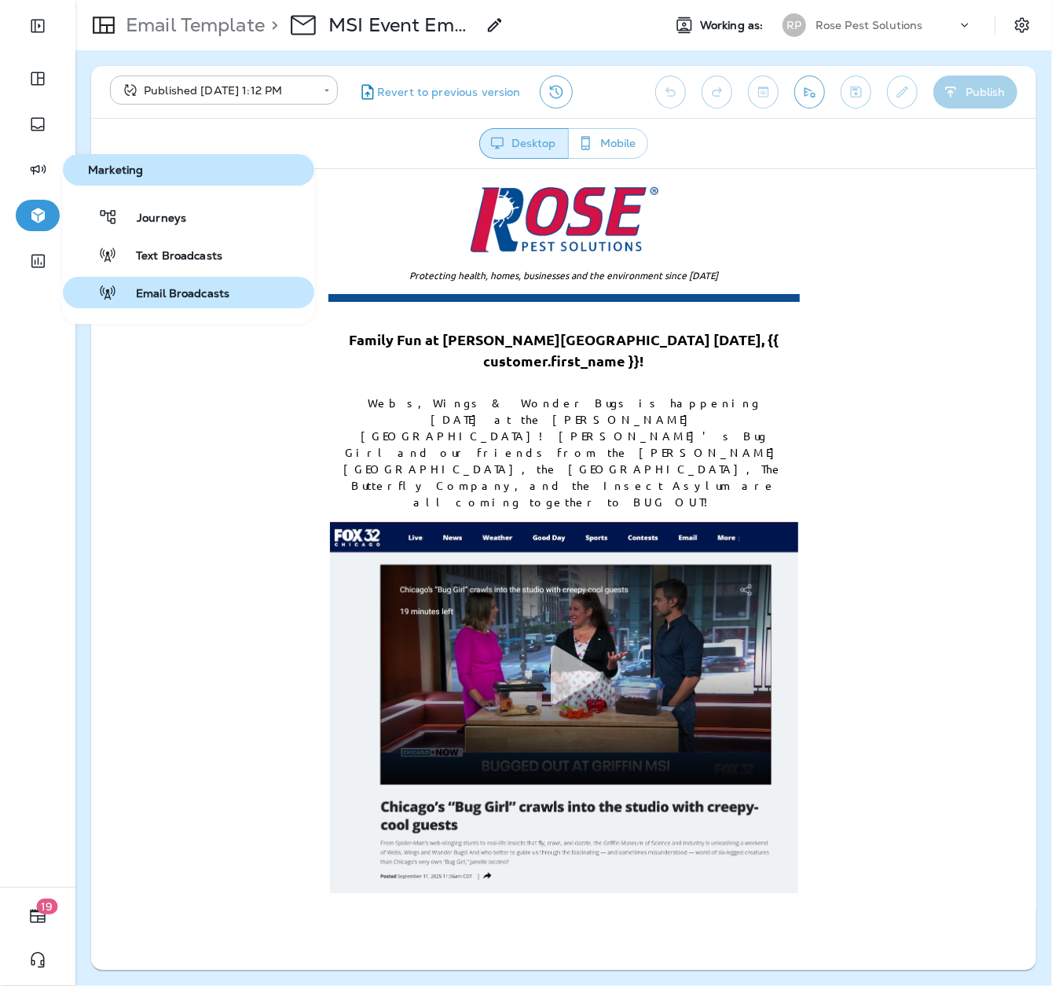
click at [149, 288] on span "Email Broadcasts" at bounding box center [173, 294] width 112 height 15
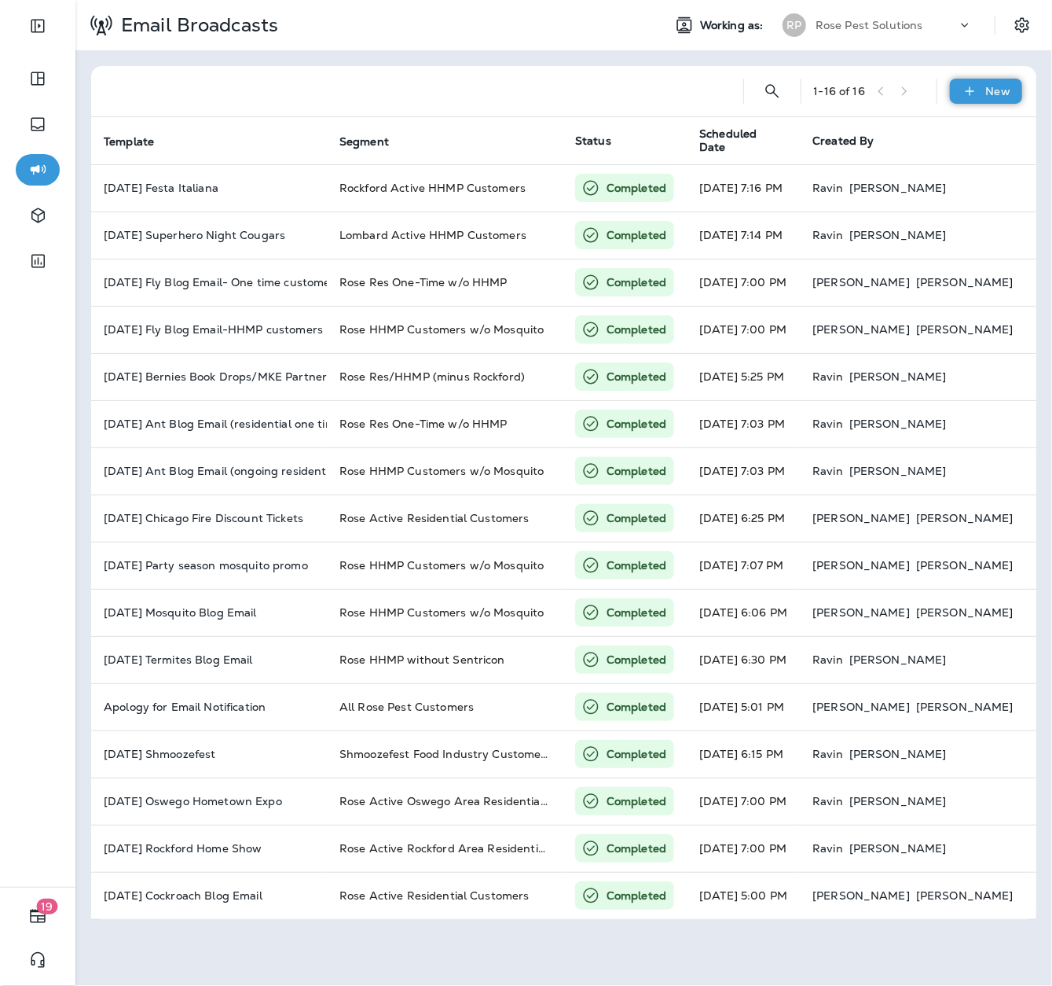
click at [991, 101] on div "New" at bounding box center [986, 91] width 72 height 25
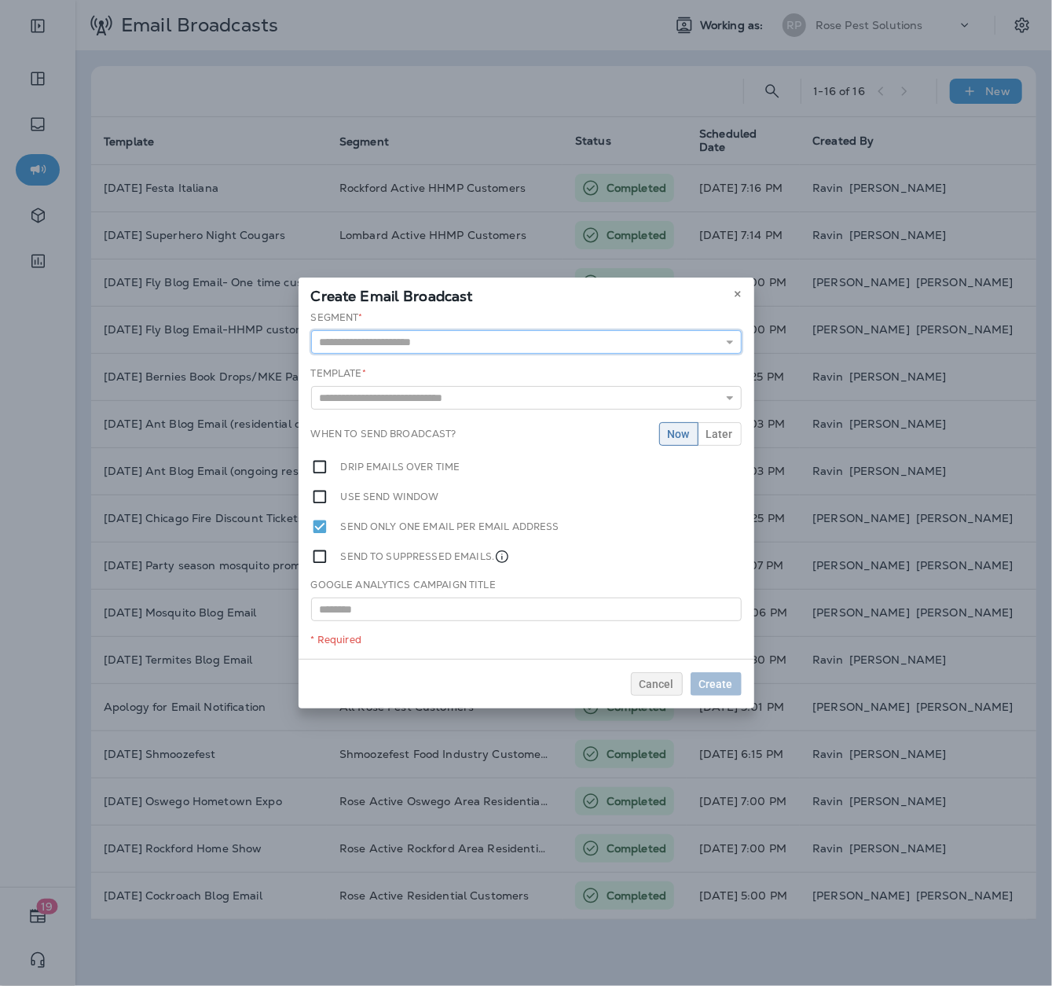
click at [347, 347] on input "text" at bounding box center [526, 342] width 431 height 24
type input "**********"
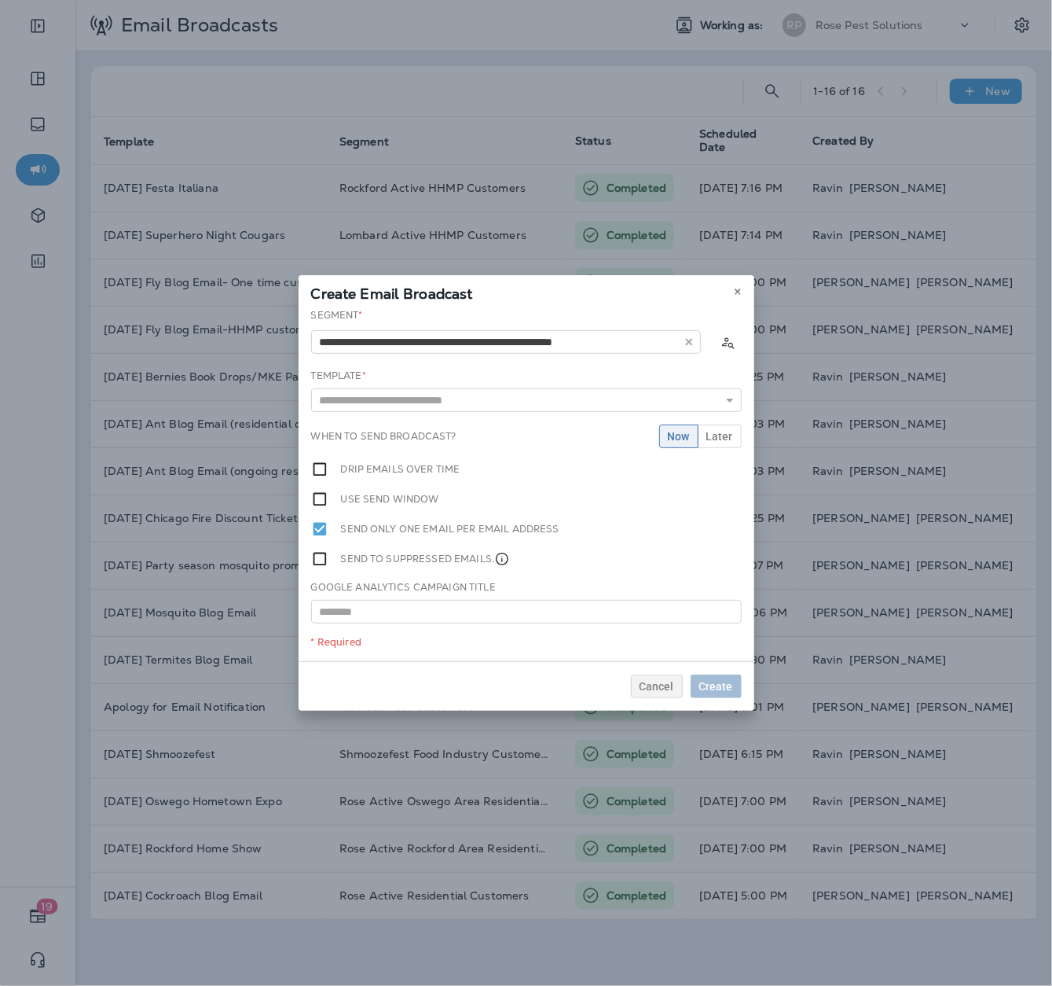
click at [380, 375] on div "**********" at bounding box center [527, 484] width 456 height 353
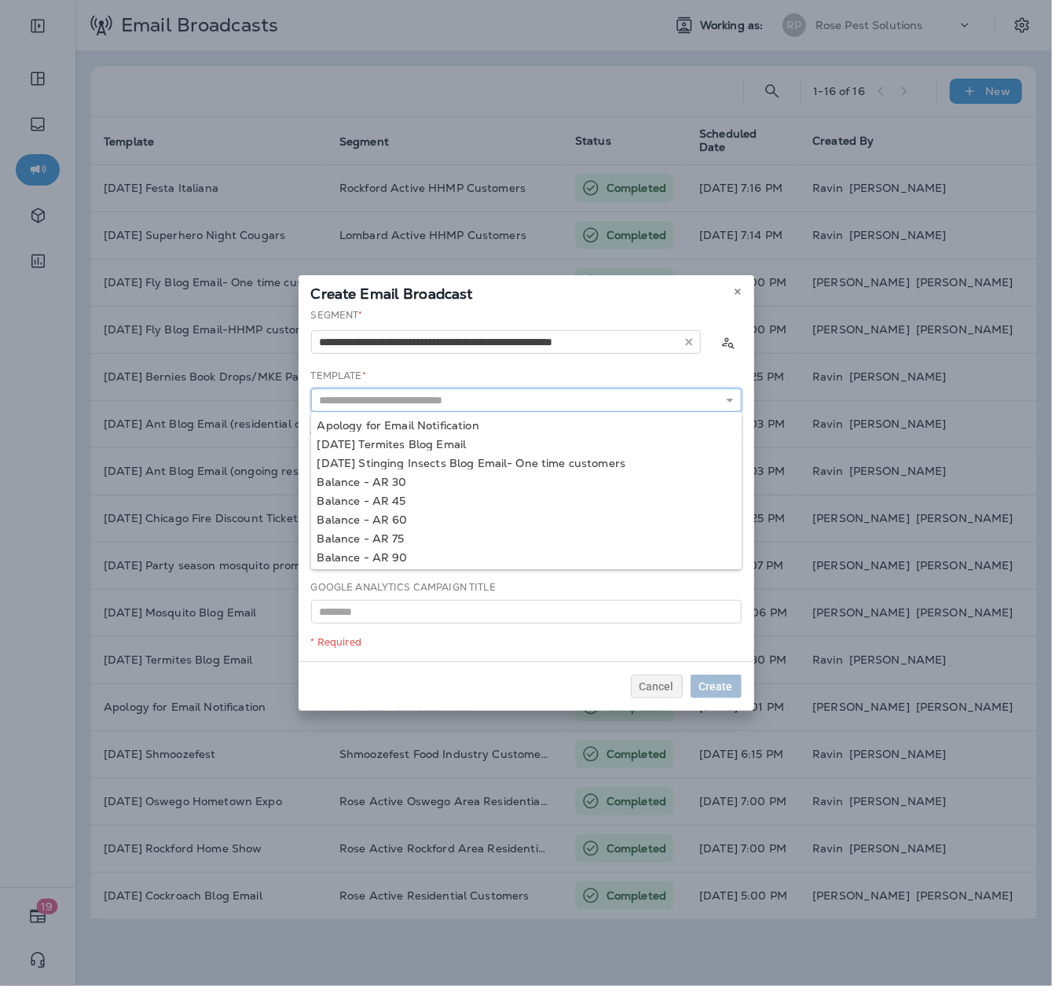
click at [404, 400] on input "text" at bounding box center [526, 400] width 431 height 24
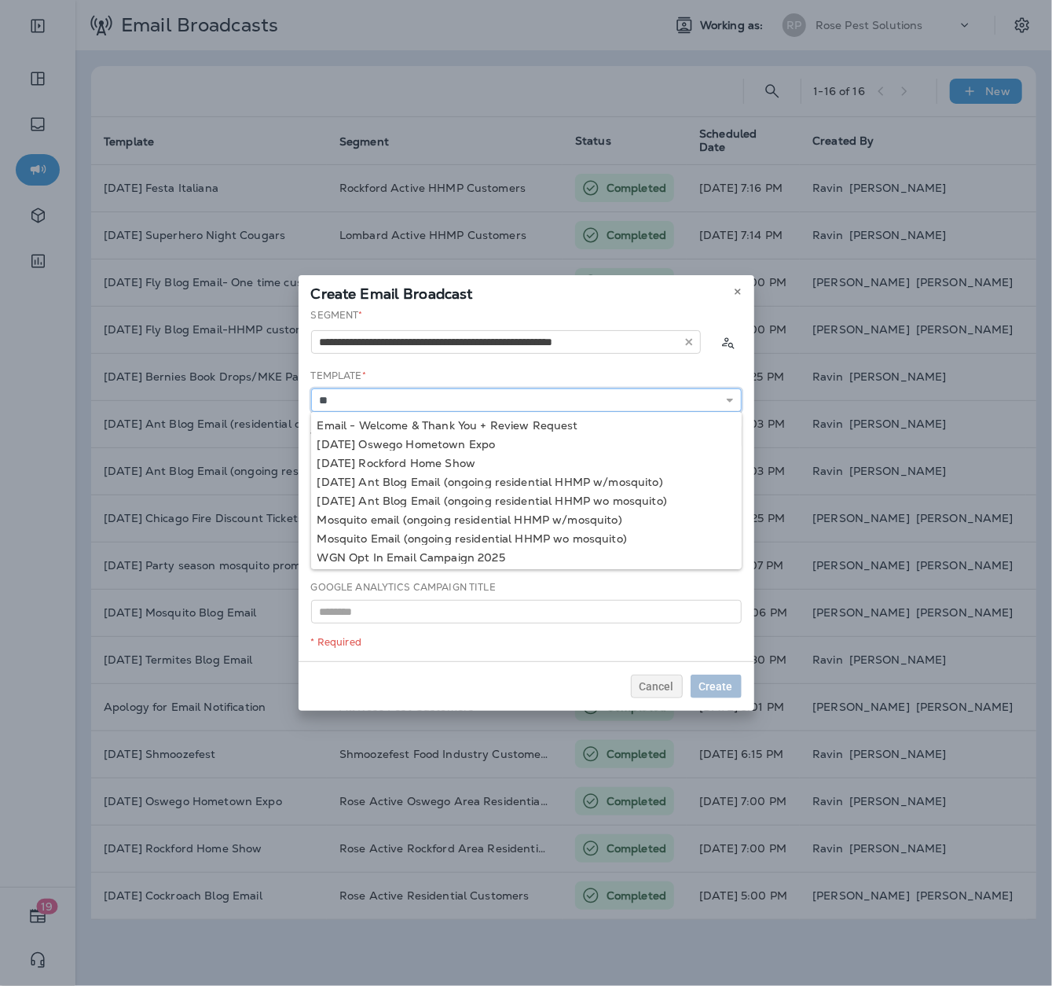
type input "*"
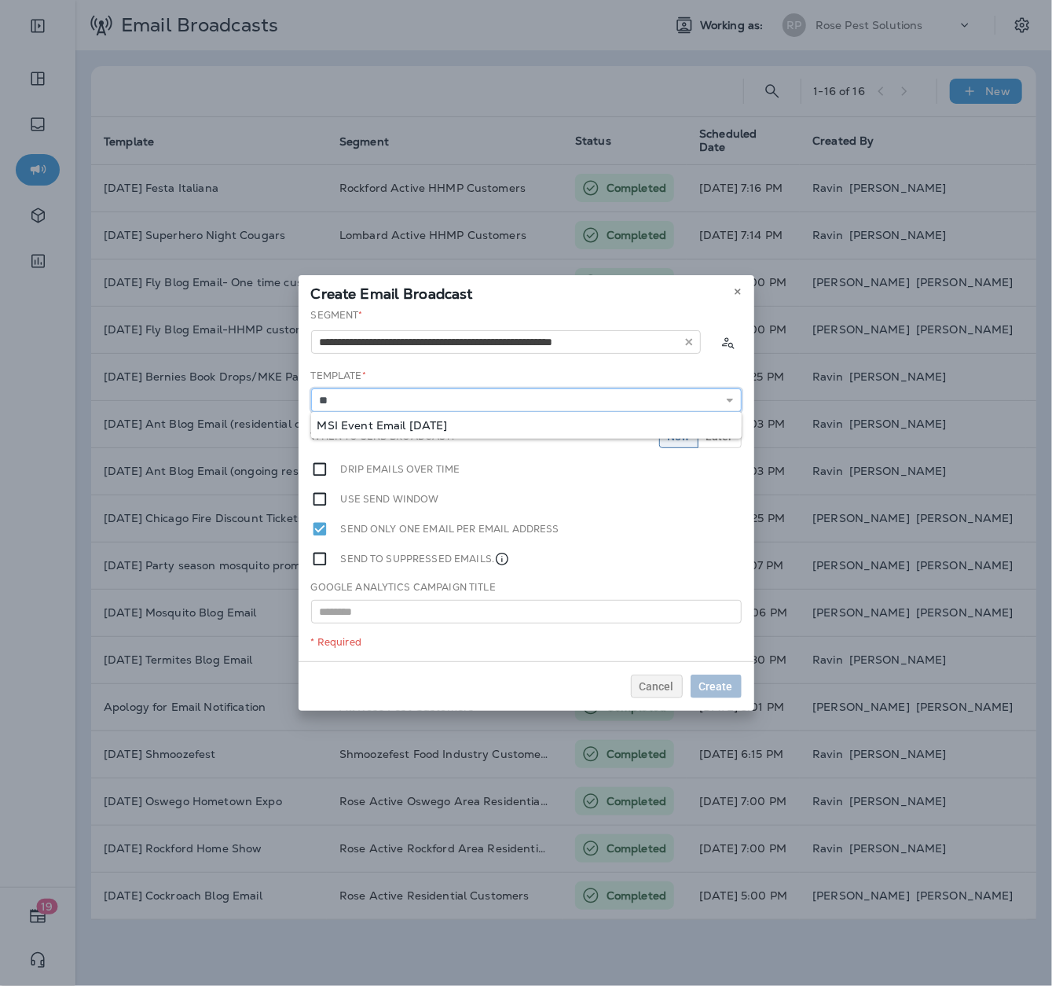
type input "**********"
click at [417, 428] on div "**********" at bounding box center [527, 484] width 456 height 353
click at [723, 438] on span "Later" at bounding box center [720, 436] width 27 height 11
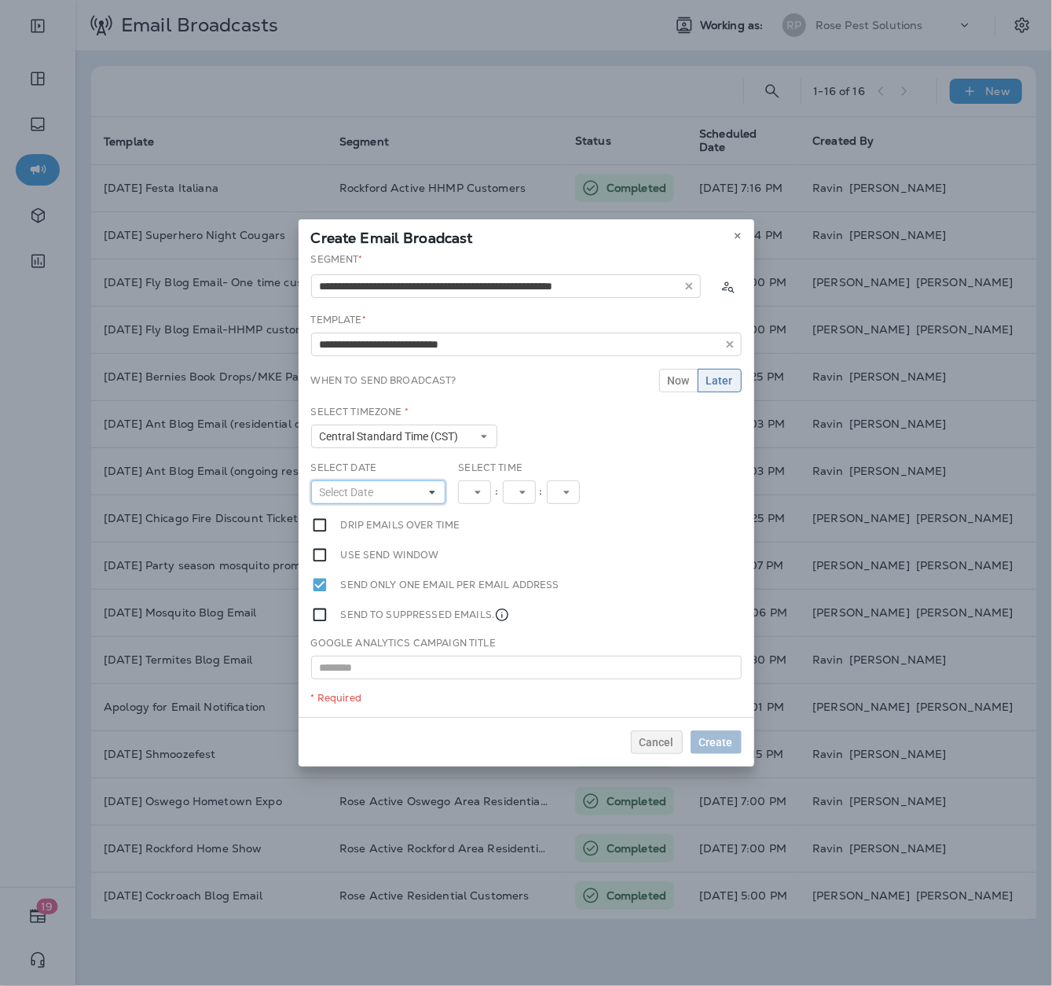
click at [395, 493] on button "Select Date" at bounding box center [378, 492] width 135 height 24
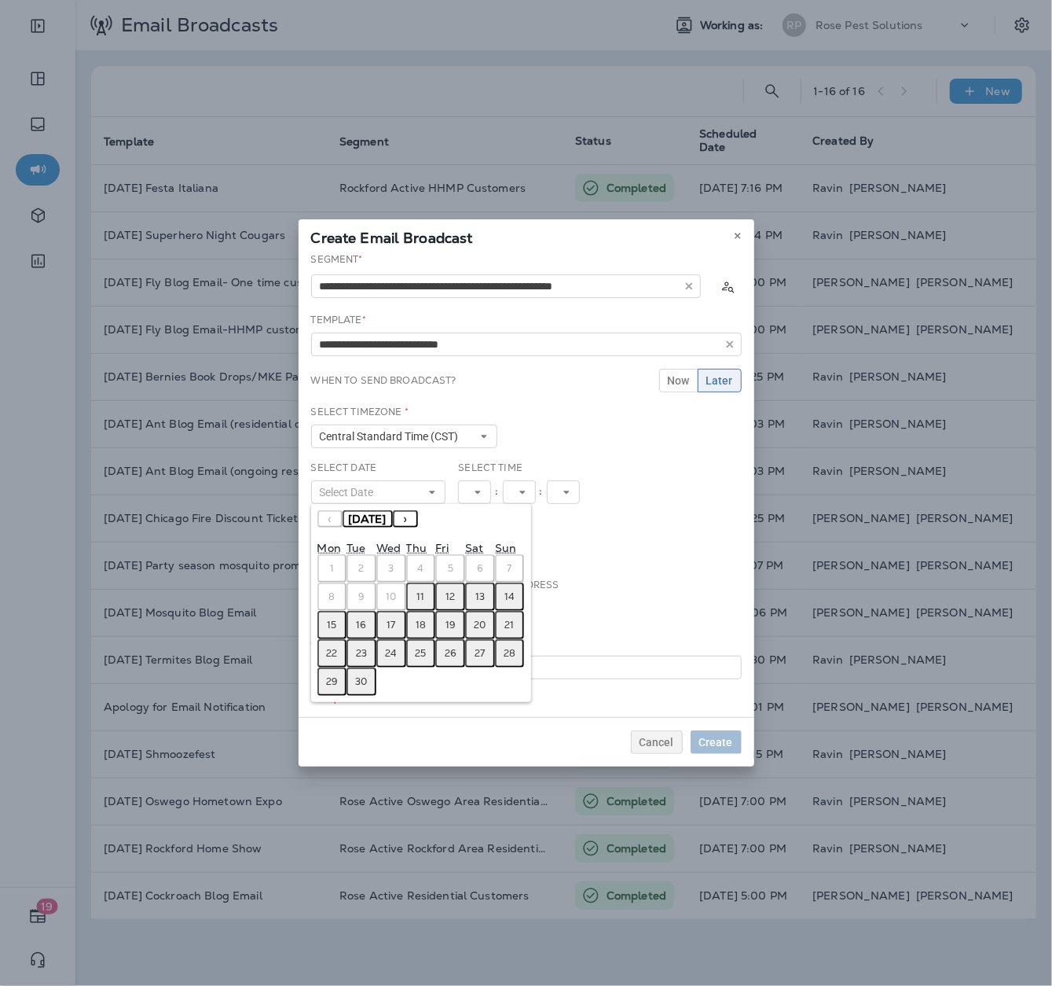
click at [418, 597] on abbr "11" at bounding box center [421, 596] width 8 height 13
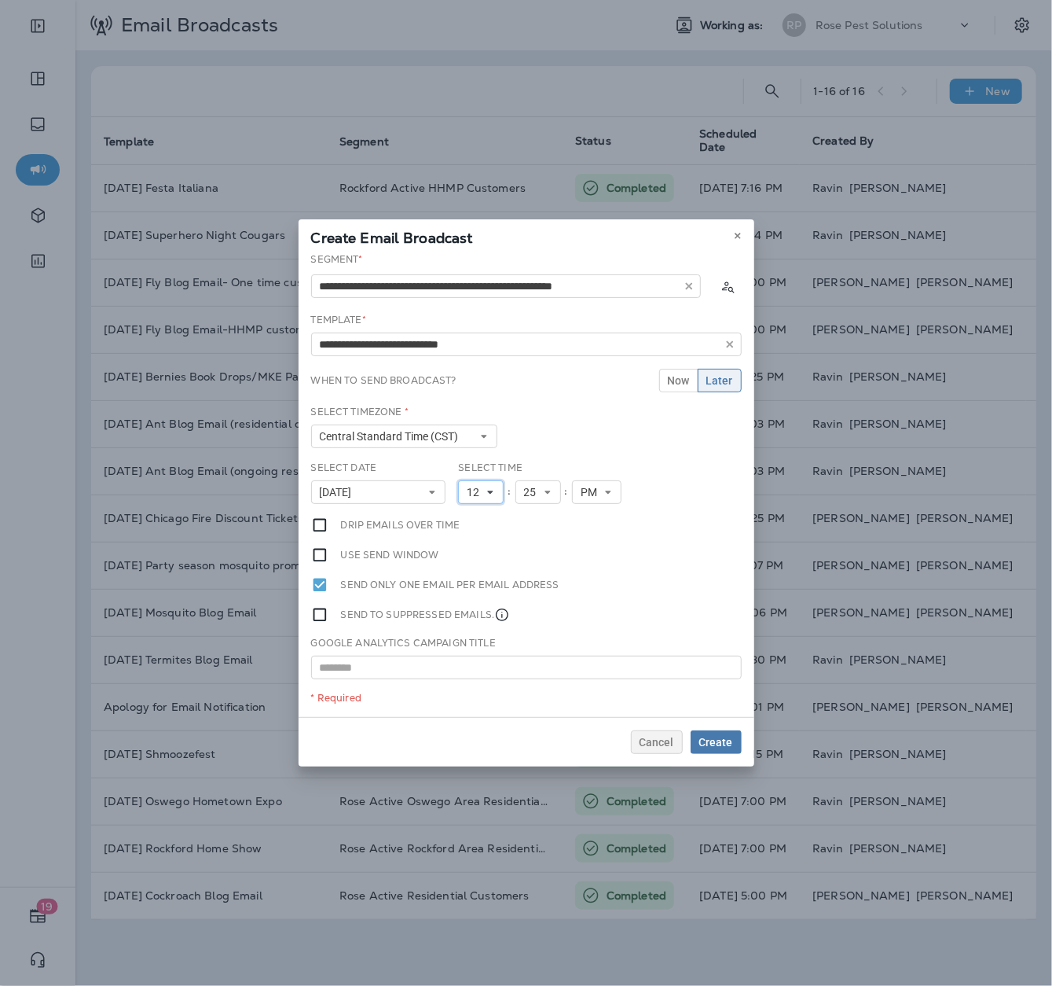
click at [492, 492] on icon at bounding box center [490, 491] width 9 height 9
click at [472, 537] on link "2" at bounding box center [481, 536] width 46 height 19
click at [543, 492] on icon at bounding box center [541, 491] width 9 height 9
click at [522, 637] on link "22" at bounding box center [532, 638] width 46 height 19
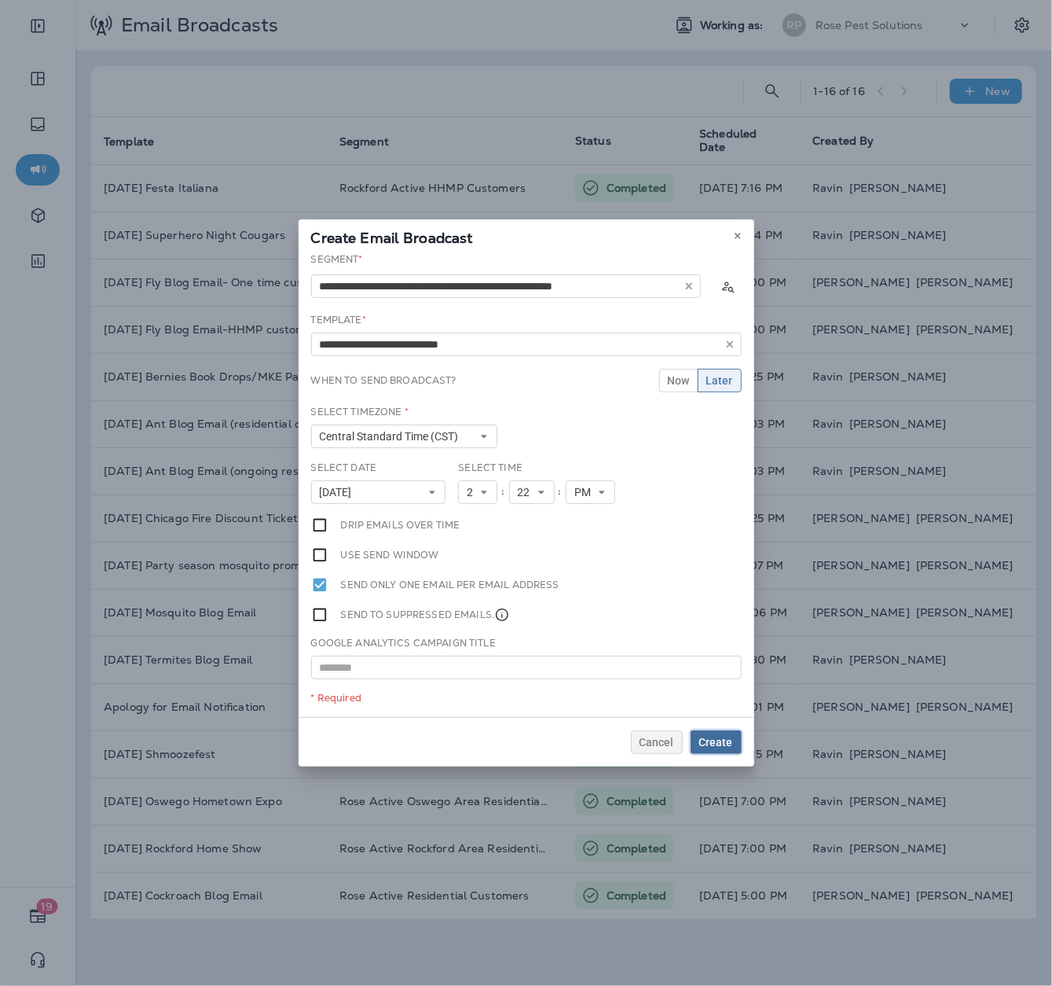
click at [714, 742] on span "Create" at bounding box center [716, 741] width 34 height 11
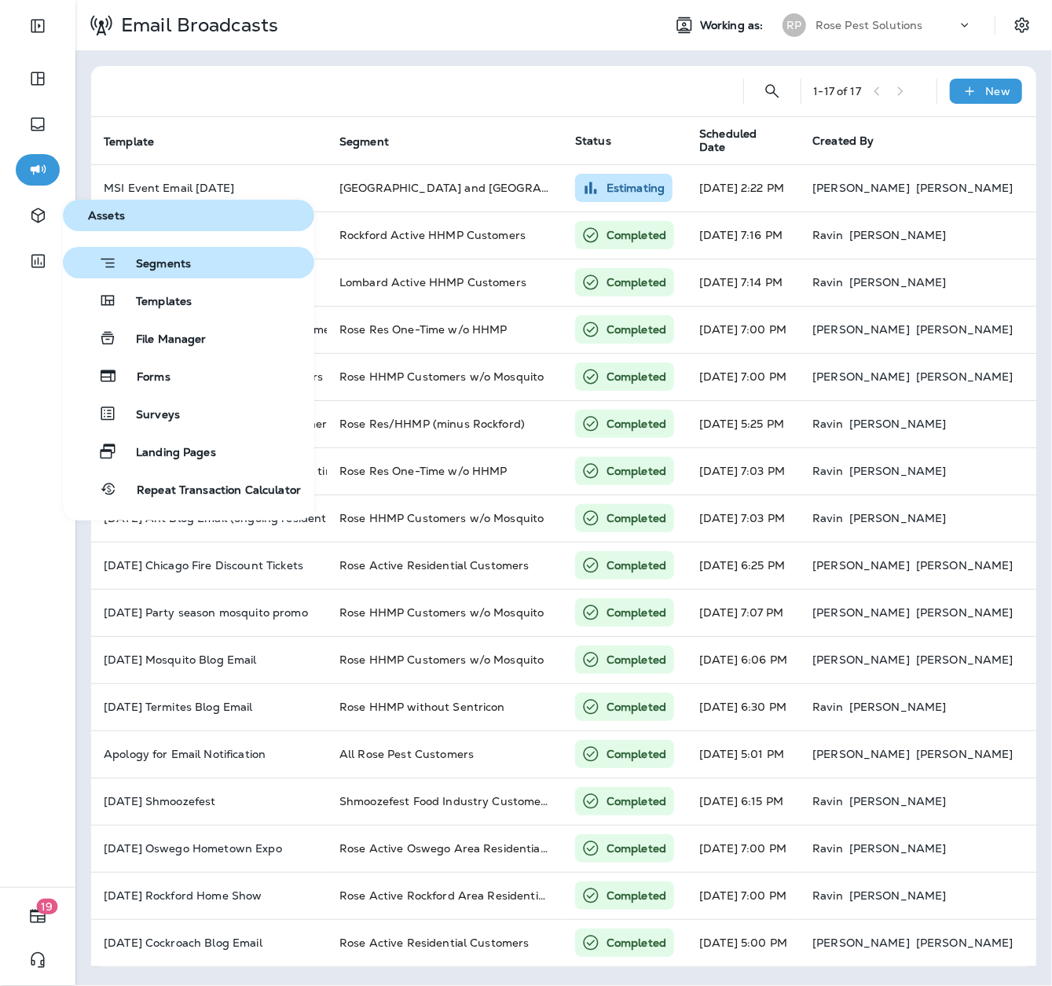
click at [149, 265] on span "Segments" at bounding box center [154, 265] width 74 height 16
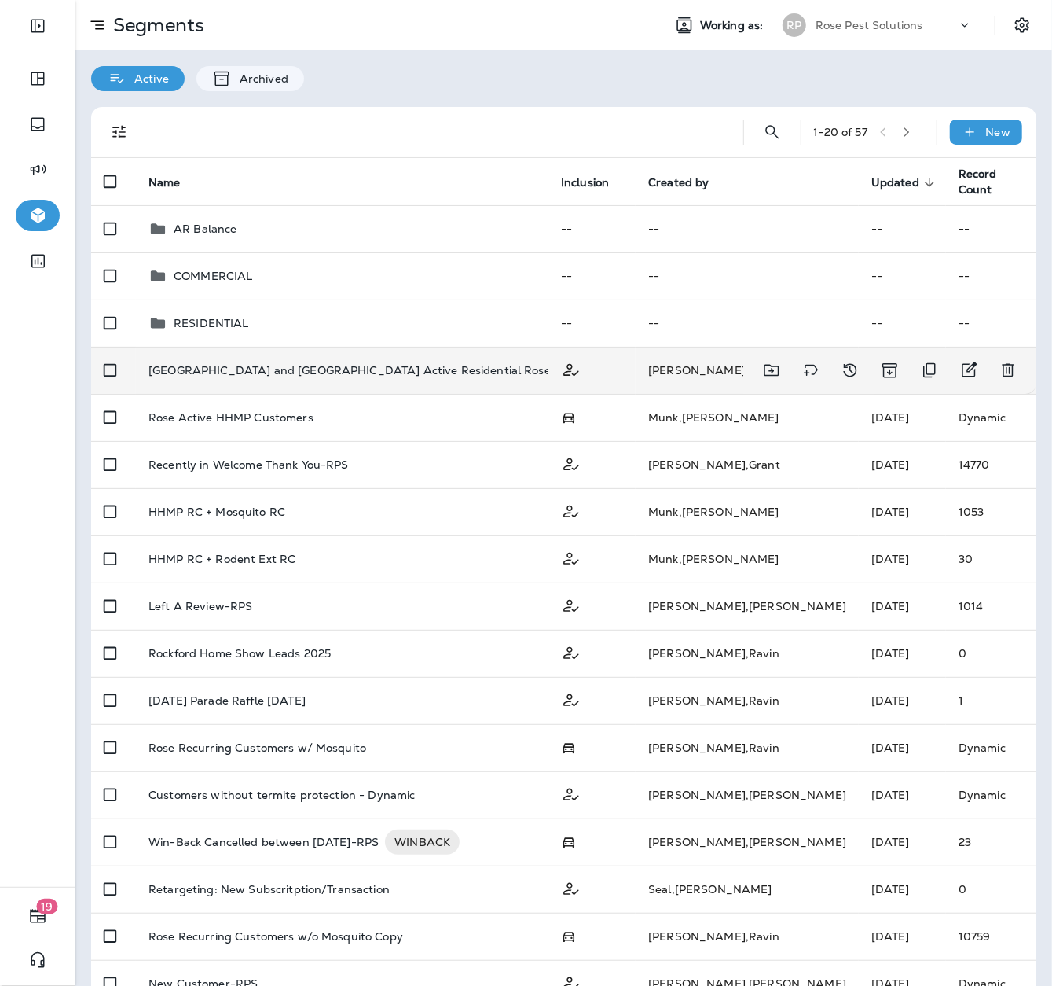
click at [332, 379] on td "[GEOGRAPHIC_DATA] and [GEOGRAPHIC_DATA] Active Residential Rose Customers" at bounding box center [342, 370] width 413 height 47
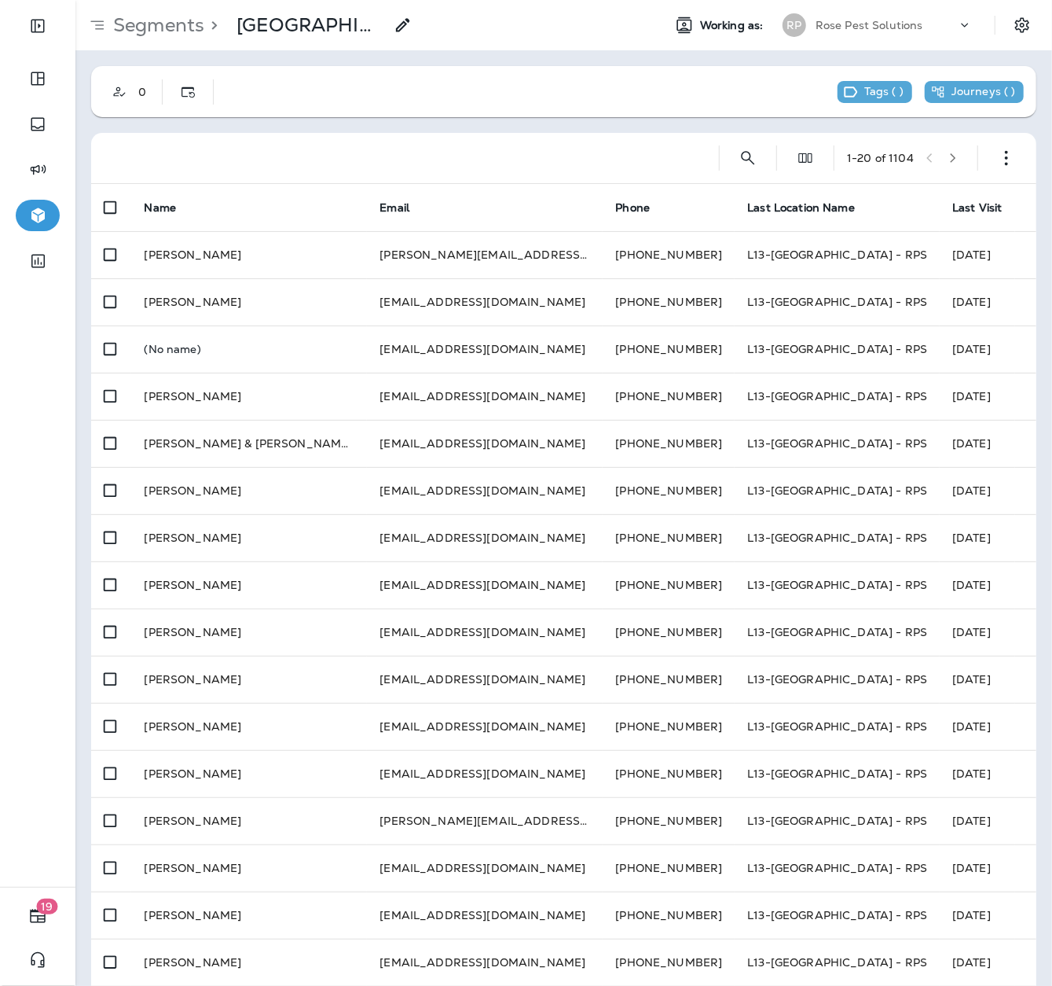
scroll to position [204, 0]
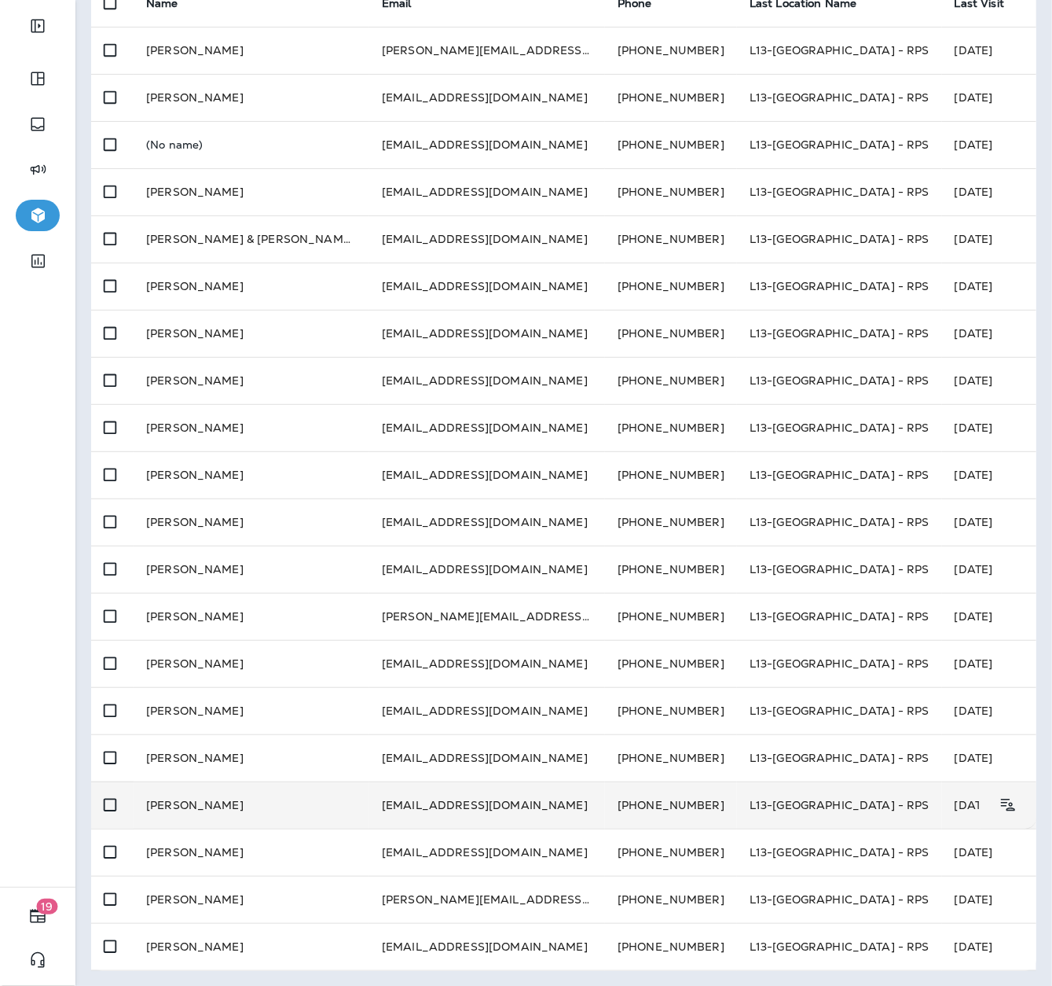
click at [209, 787] on td "[PERSON_NAME]" at bounding box center [252, 804] width 236 height 47
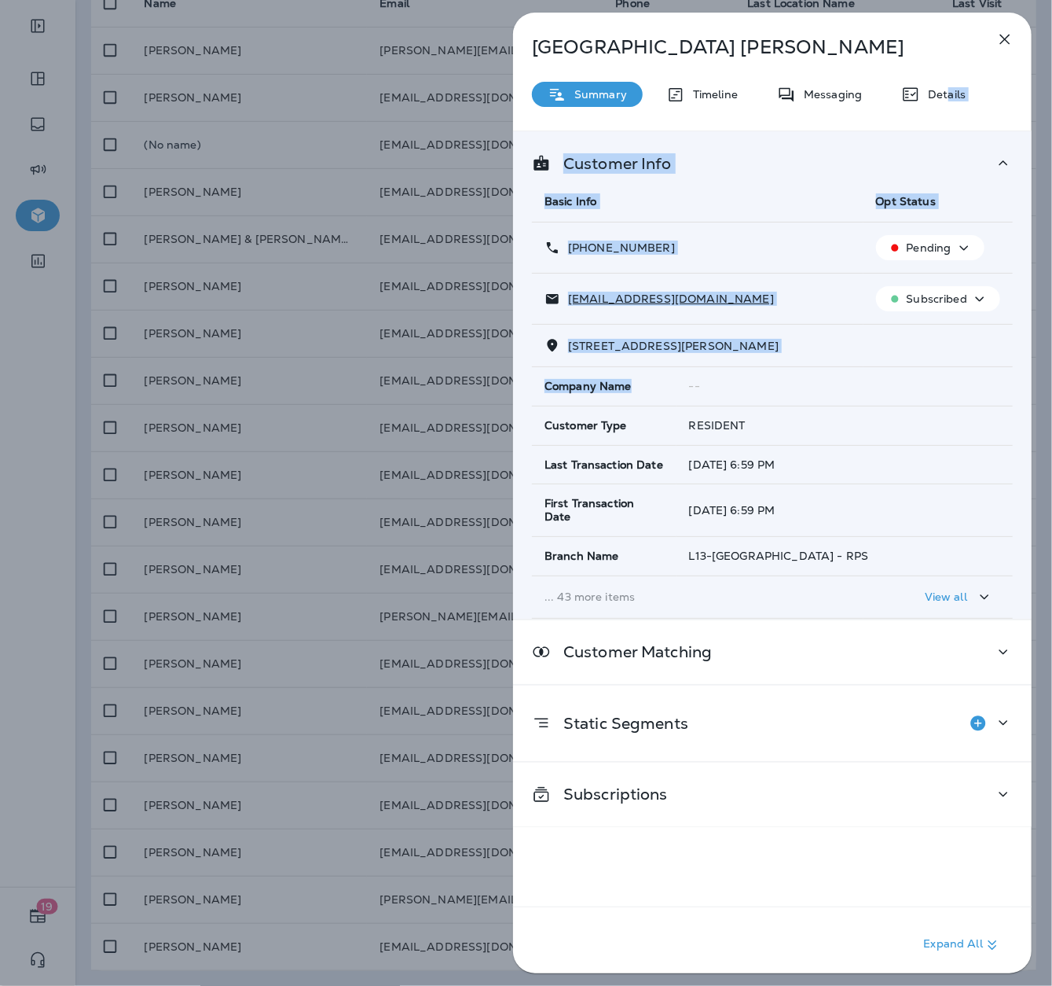
drag, startPoint x: 945, startPoint y: 100, endPoint x: 661, endPoint y: 384, distance: 401.2
click at [661, 384] on div "[PERSON_NAME] Summary Timeline Messaging Details Customer Info Basic Info Opt S…" at bounding box center [772, 498] width 519 height 970
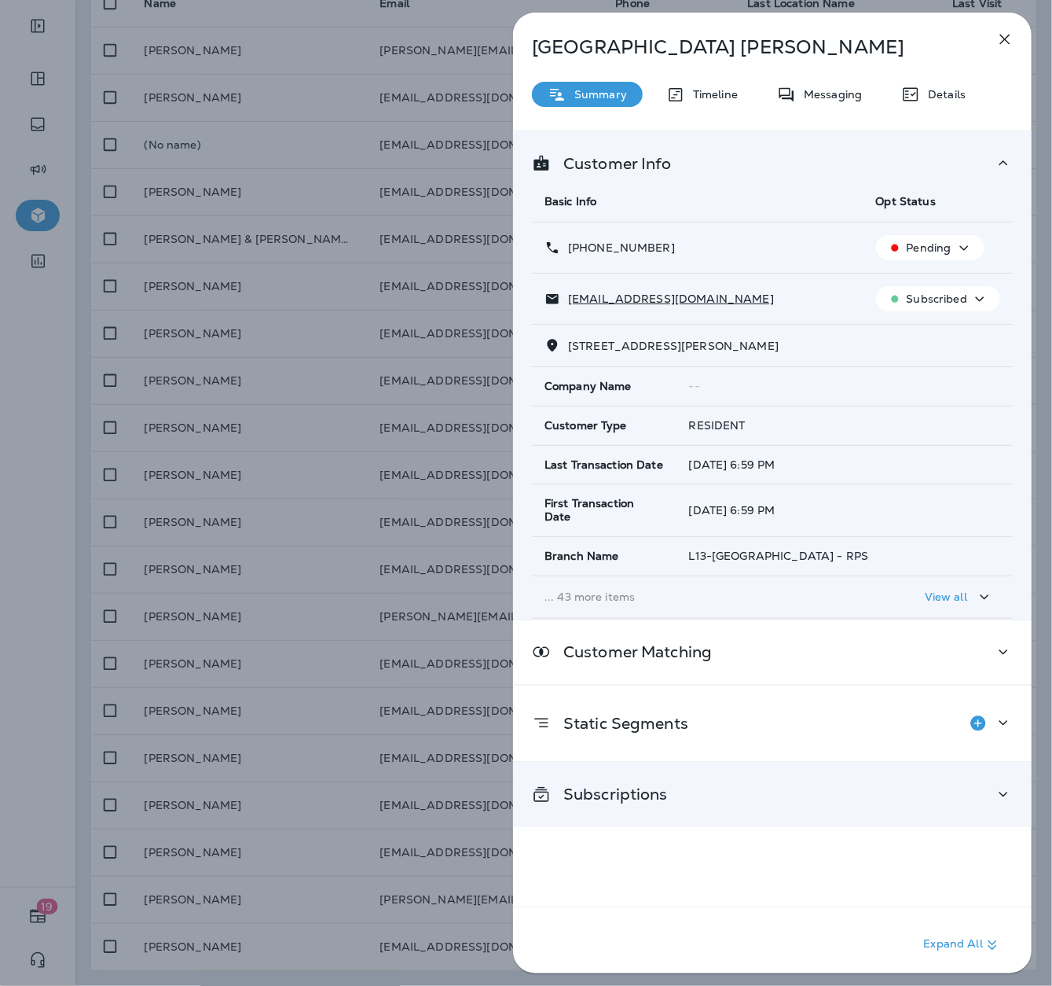
click at [633, 787] on p "Subscriptions" at bounding box center [609, 793] width 117 height 13
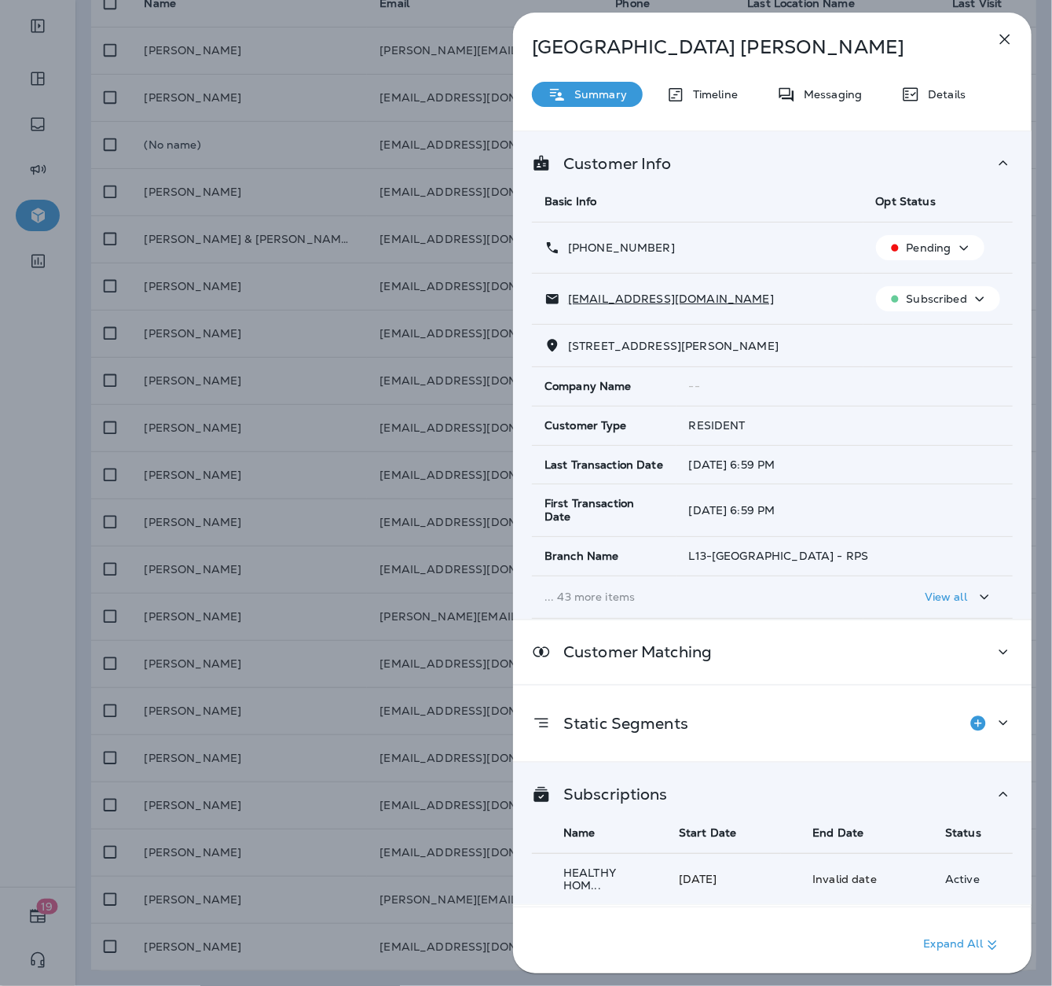
click at [1008, 41] on icon "button" at bounding box center [1005, 40] width 10 height 10
